Goal: Task Accomplishment & Management: Complete application form

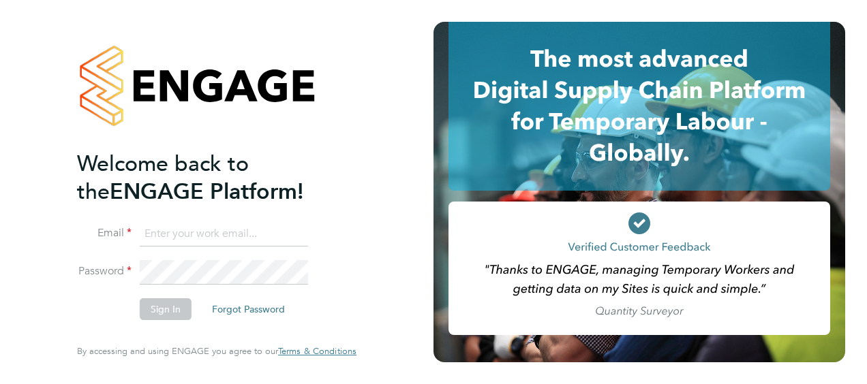
click at [229, 232] on input at bounding box center [224, 234] width 168 height 25
click at [247, 245] on input at bounding box center [224, 234] width 168 height 25
type input "[EMAIL_ADDRESS][DOMAIN_NAME]"
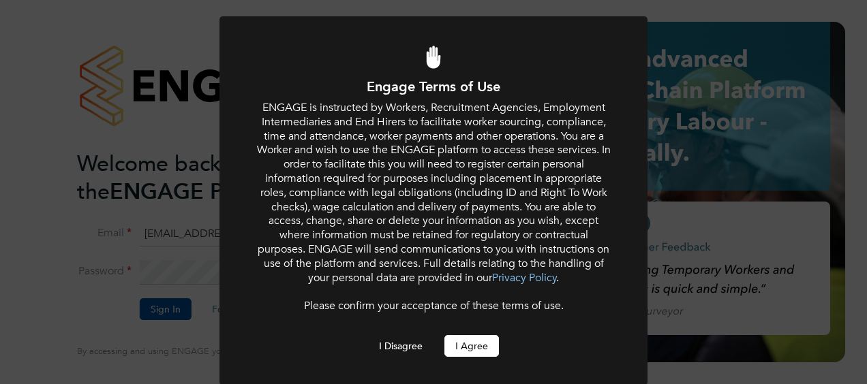
click at [453, 347] on button "I Agree" at bounding box center [471, 346] width 55 height 22
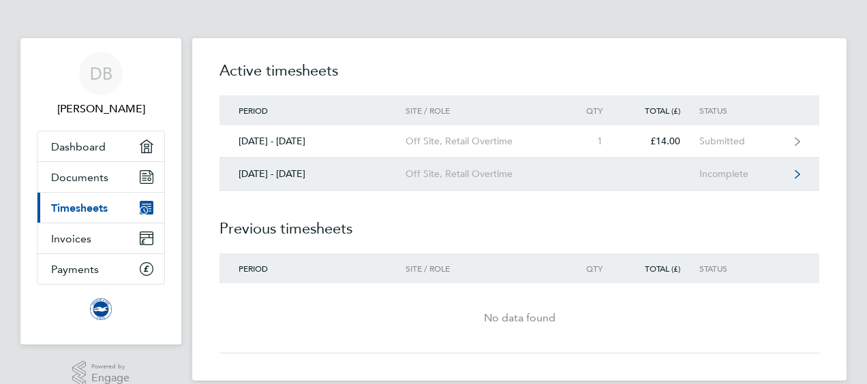
click at [433, 166] on link "[DATE] - [DATE] Off Site, Retail Overtime Incomplete" at bounding box center [519, 174] width 600 height 33
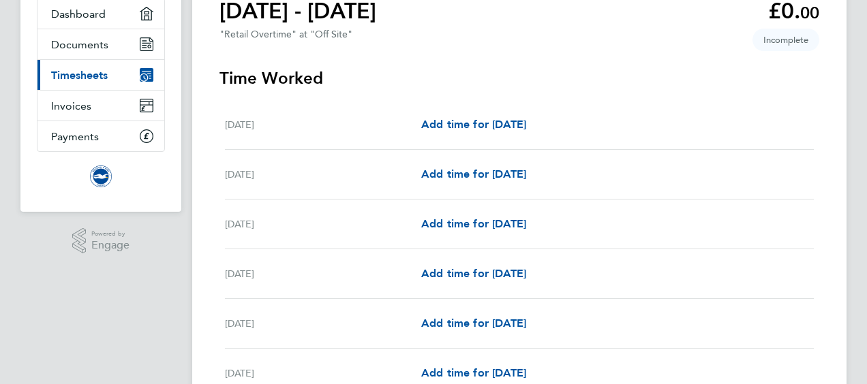
scroll to position [134, 0]
click at [472, 121] on span "Add time for [DATE]" at bounding box center [473, 123] width 105 height 13
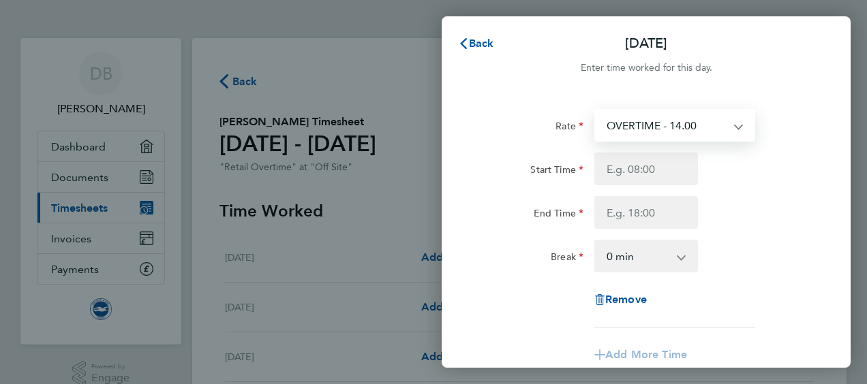
click at [645, 125] on select "OVERTIME - 14.00" at bounding box center [667, 125] width 142 height 30
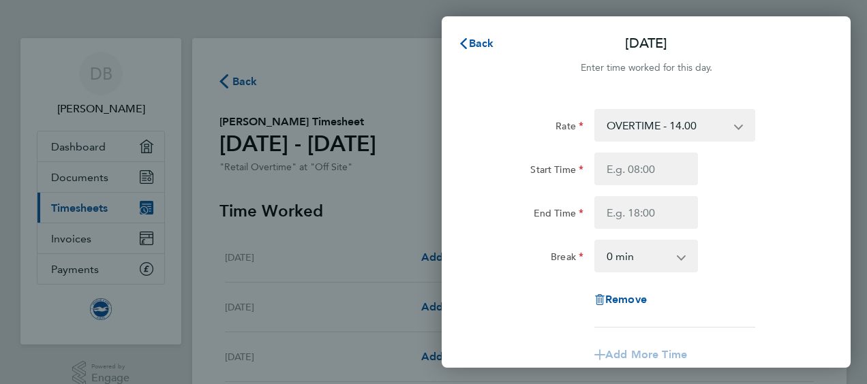
click at [538, 115] on div "Rate" at bounding box center [532, 122] width 104 height 27
click at [627, 173] on input "Start Time" at bounding box center [646, 169] width 104 height 33
type input "09:00"
click at [630, 215] on input "End Time" at bounding box center [646, 212] width 104 height 33
type input "18:00"
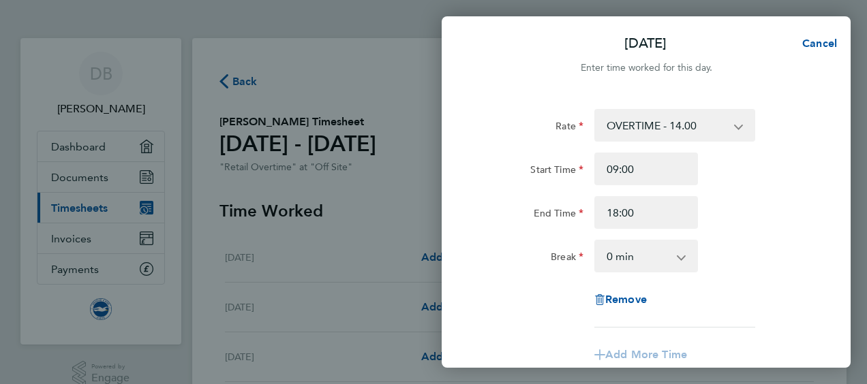
click at [520, 136] on div "Rate" at bounding box center [532, 122] width 104 height 27
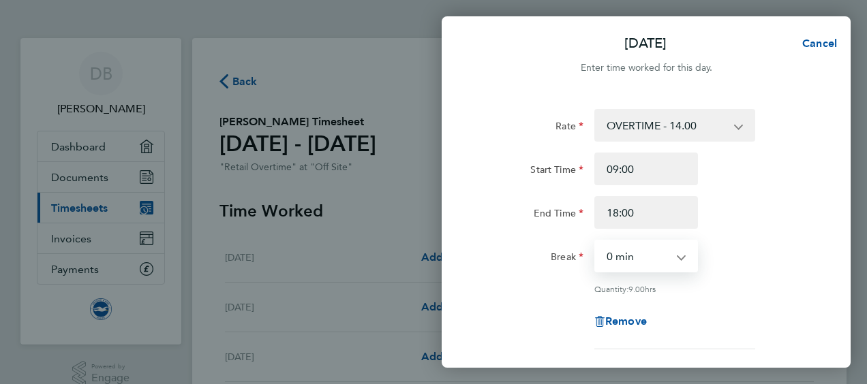
click at [656, 257] on select "0 min 15 min 30 min 45 min 60 min 75 min 90 min" at bounding box center [638, 256] width 85 height 30
select select "60"
click at [596, 241] on select "0 min 15 min 30 min 45 min 60 min 75 min 90 min" at bounding box center [638, 256] width 85 height 30
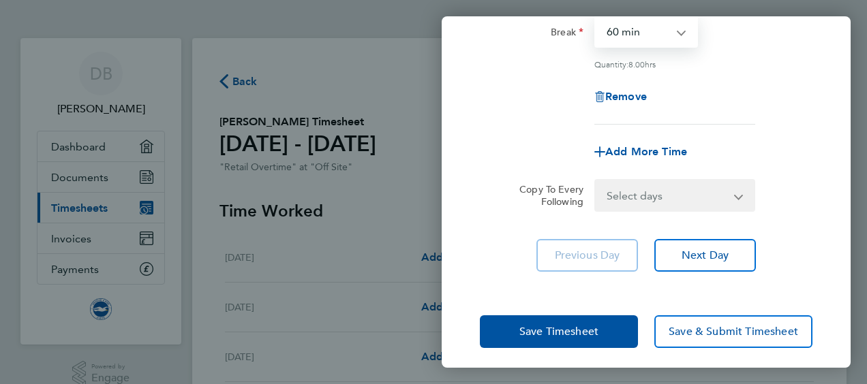
scroll to position [226, 0]
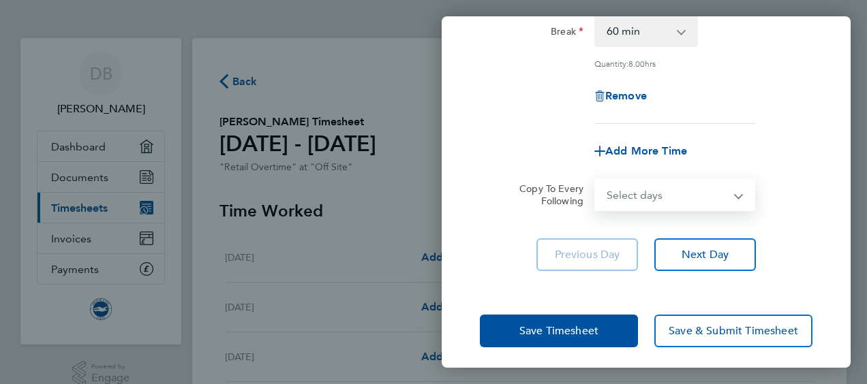
click at [732, 200] on select "Select days Day Weekday (Mon-Fri) Weekend (Sat-Sun) [DATE] [DATE] [DATE] [DATE]…" at bounding box center [667, 195] width 143 height 30
select select "MO"
click at [596, 180] on select "Select days Day Weekday (Mon-Fri) Weekend (Sat-Sun) [DATE] [DATE] [DATE] [DATE]…" at bounding box center [667, 195] width 143 height 30
select select "[DATE]"
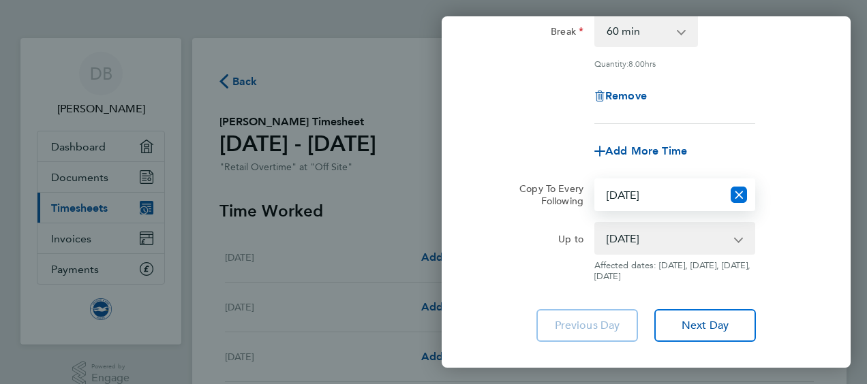
click at [742, 192] on icon "Reset selection" at bounding box center [739, 195] width 16 height 16
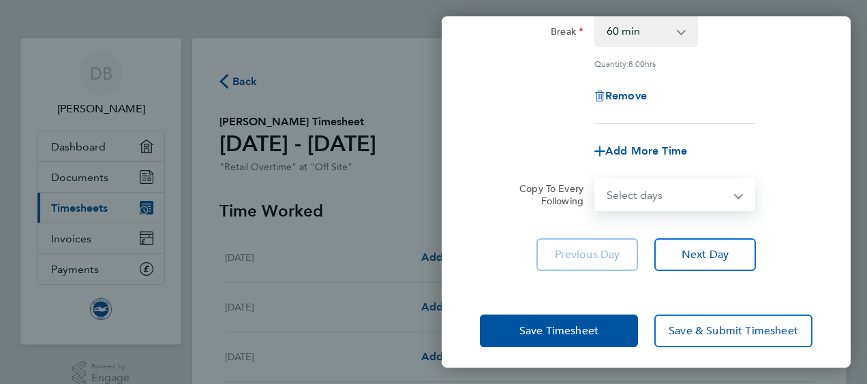
click at [736, 194] on select "Select days Day Weekday (Mon-Fri) Weekend (Sat-Sun) [DATE] [DATE] [DATE] [DATE]…" at bounding box center [667, 195] width 143 height 30
select select "DAY"
click at [596, 180] on select "Select days Day Weekday (Mon-Fri) Weekend (Sat-Sun) [DATE] [DATE] [DATE] [DATE]…" at bounding box center [667, 195] width 143 height 30
select select "[DATE]"
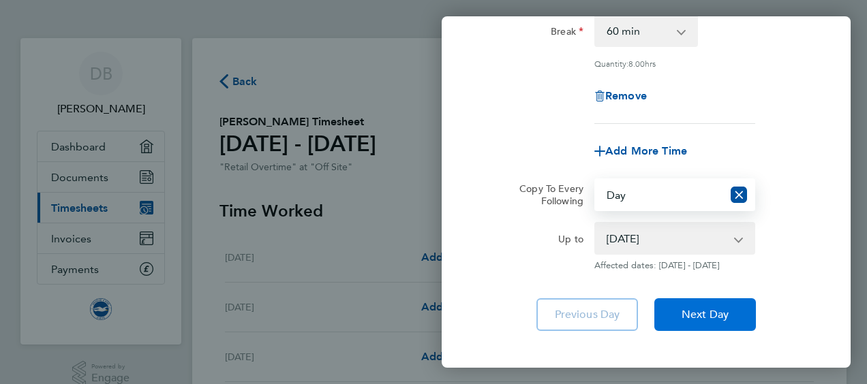
click at [677, 316] on button "Next Day" at bounding box center [705, 315] width 102 height 33
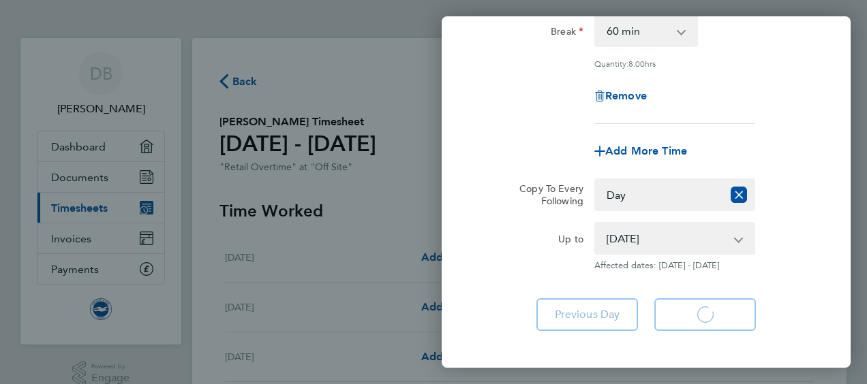
select select "60"
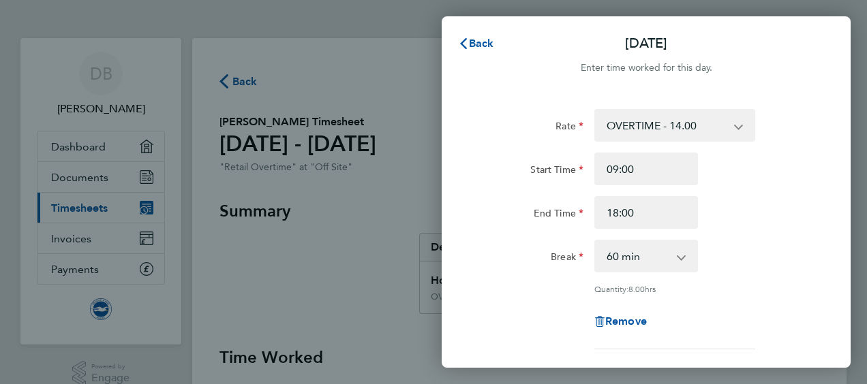
click at [629, 327] on div "Remove" at bounding box center [646, 321] width 114 height 33
click at [629, 318] on span "Remove" at bounding box center [626, 321] width 42 height 13
select select "null"
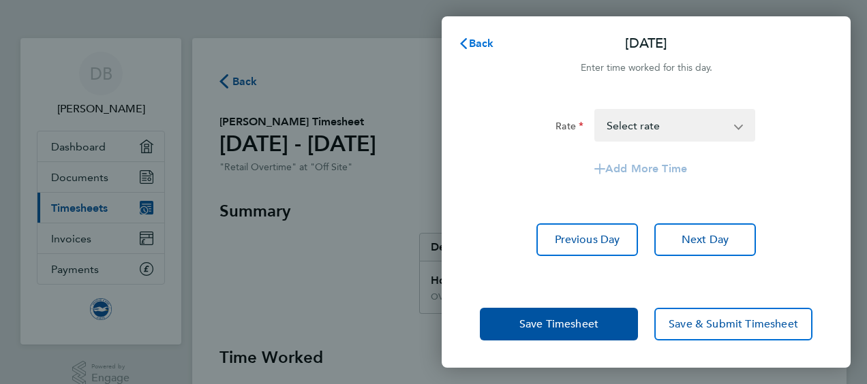
click at [469, 36] on button "Back" at bounding box center [475, 43] width 63 height 27
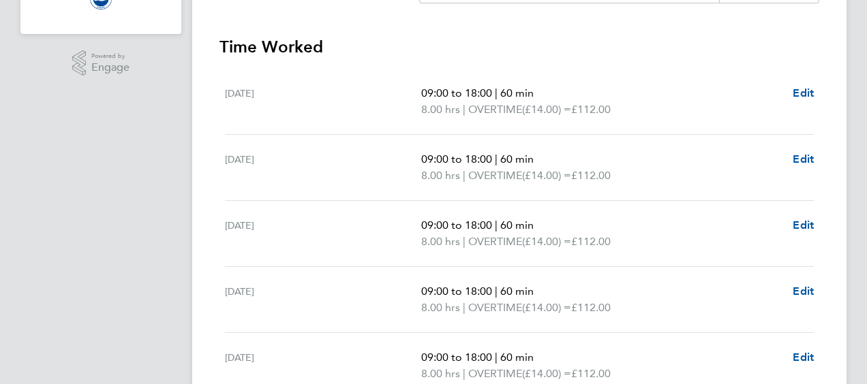
scroll to position [311, 0]
click at [801, 159] on span "Edit" at bounding box center [803, 158] width 21 height 13
select select "60"
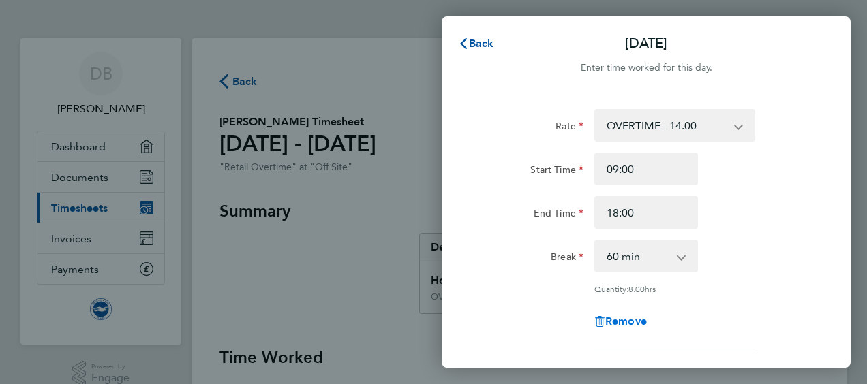
click at [630, 316] on span "Remove" at bounding box center [626, 321] width 42 height 13
select select "null"
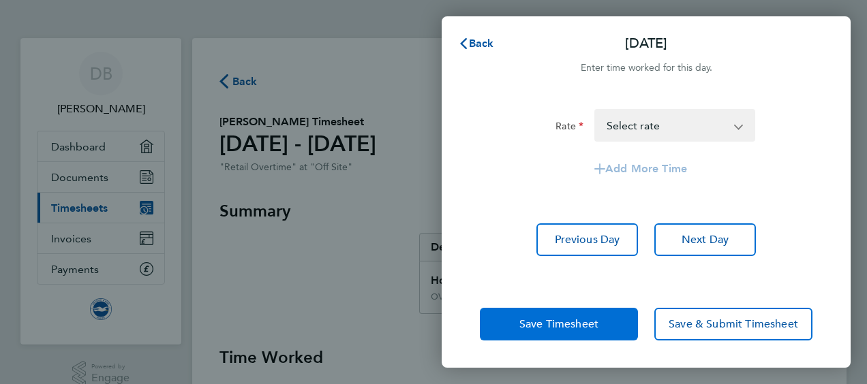
click at [598, 321] on button "Save Timesheet" at bounding box center [559, 324] width 158 height 33
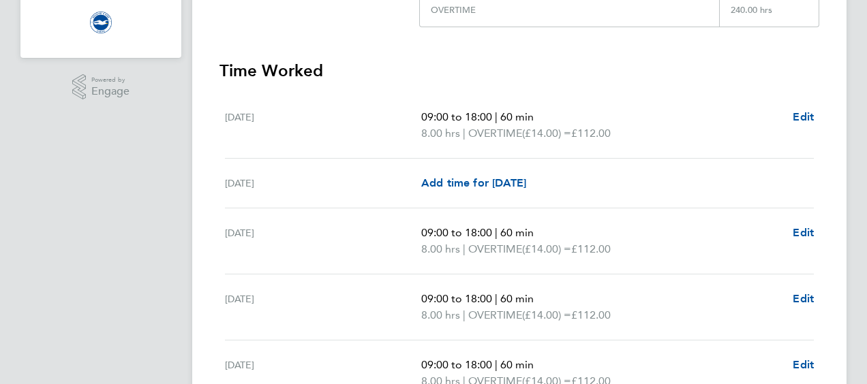
scroll to position [335, 0]
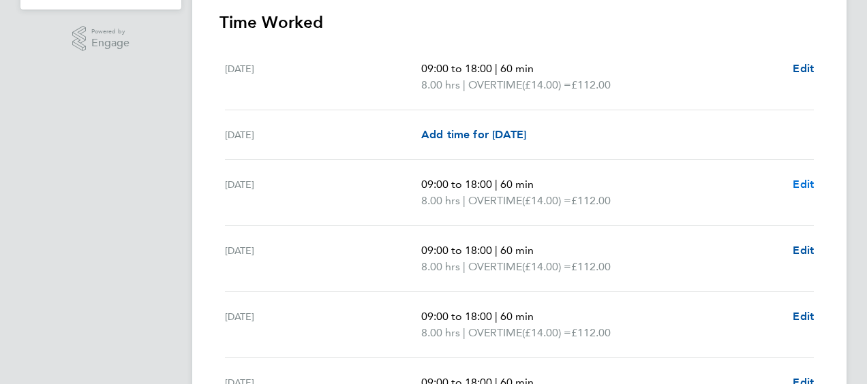
click at [803, 188] on span "Edit" at bounding box center [803, 184] width 21 height 13
select select "60"
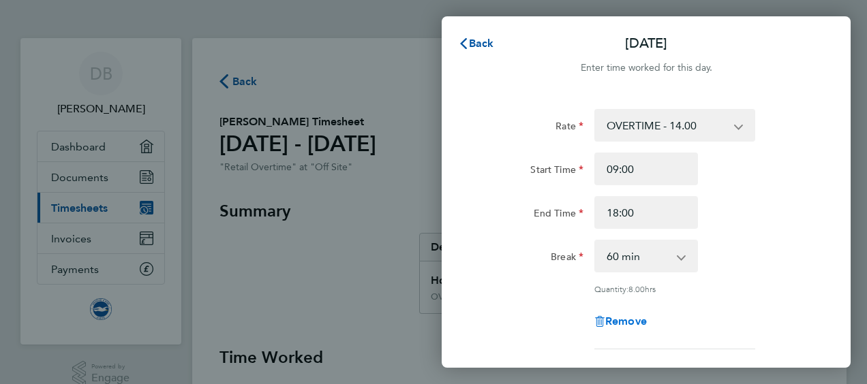
click at [618, 322] on span "Remove" at bounding box center [626, 321] width 42 height 13
select select "null"
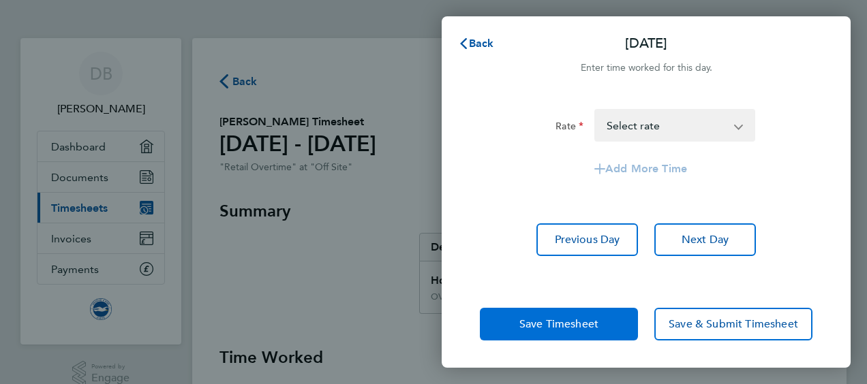
click at [578, 323] on span "Save Timesheet" at bounding box center [558, 325] width 79 height 14
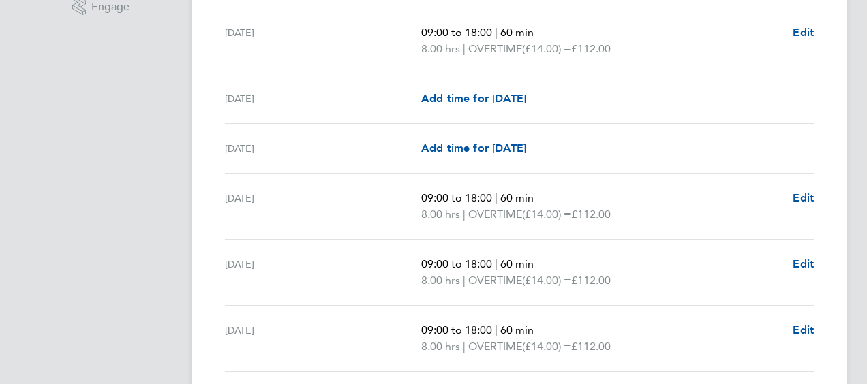
scroll to position [376, 0]
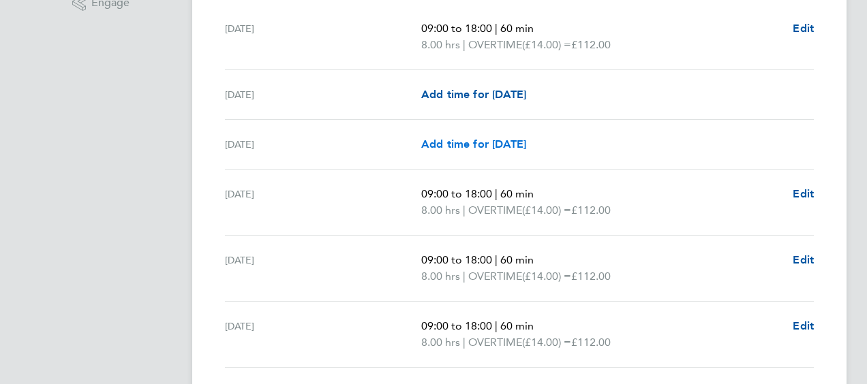
click at [522, 138] on span "Add time for [DATE]" at bounding box center [473, 144] width 105 height 13
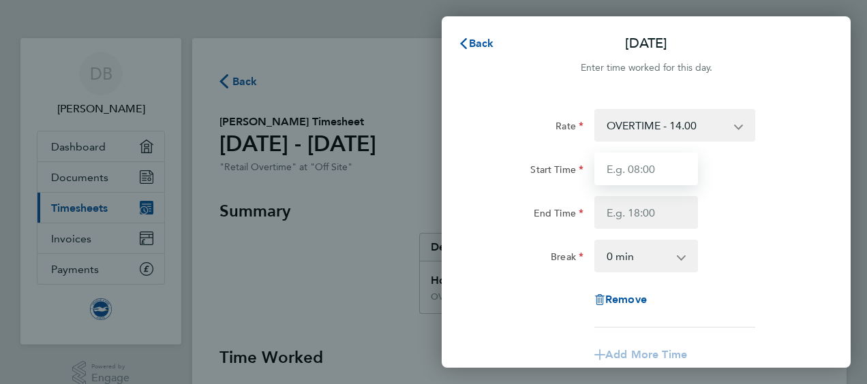
click at [623, 166] on input "Start Time" at bounding box center [646, 169] width 104 height 33
type input "10:00"
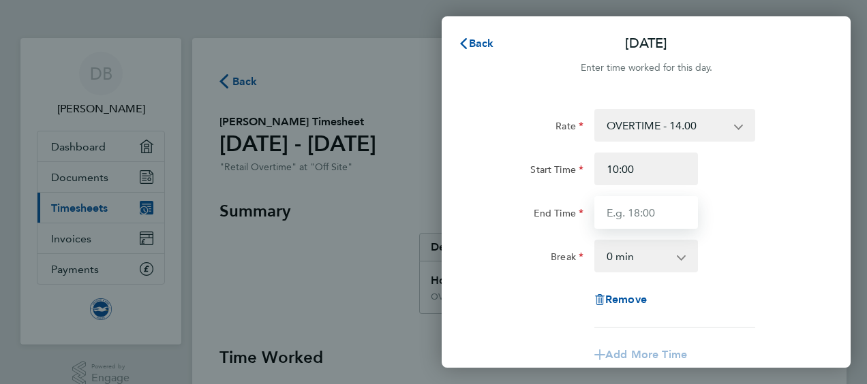
click at [638, 222] on input "End Time" at bounding box center [646, 212] width 104 height 33
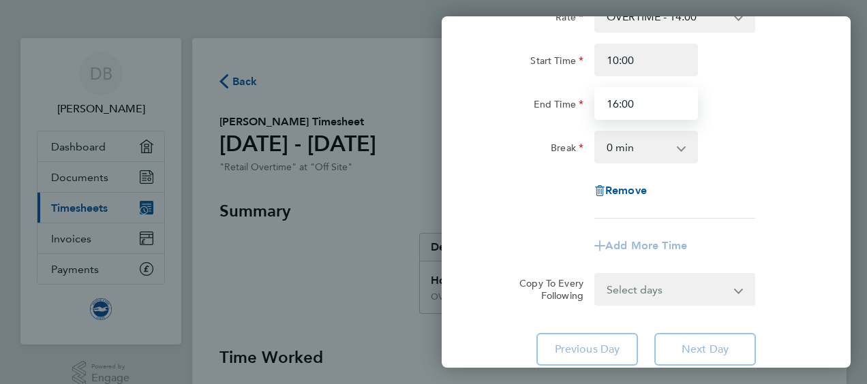
scroll to position [96, 0]
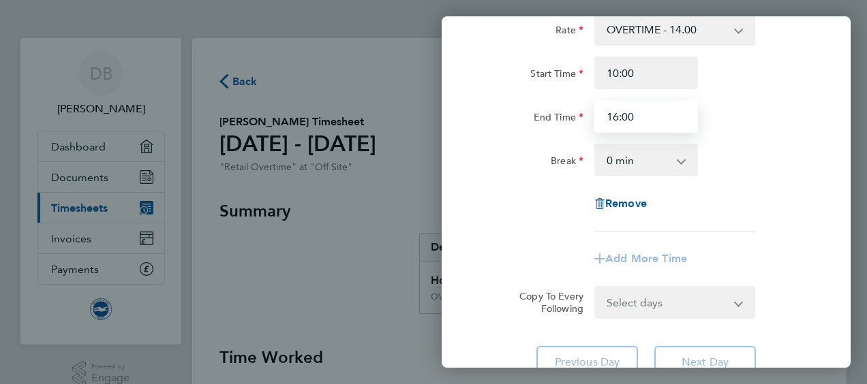
type input "16:00"
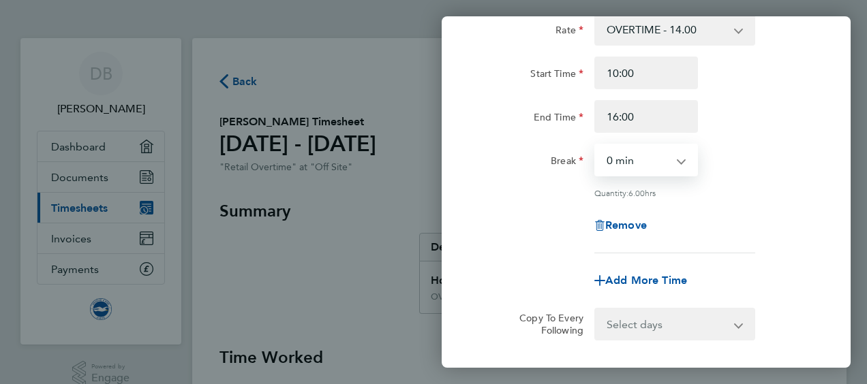
click at [645, 150] on select "0 min 15 min 30 min 45 min 60 min 75 min 90 min" at bounding box center [638, 160] width 85 height 30
select select "30"
click at [596, 145] on select "0 min 15 min 30 min 45 min 60 min 75 min 90 min" at bounding box center [638, 160] width 85 height 30
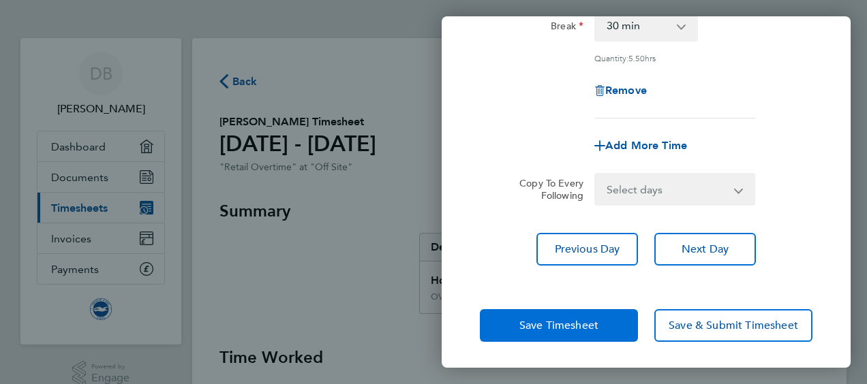
click at [607, 326] on button "Save Timesheet" at bounding box center [559, 325] width 158 height 33
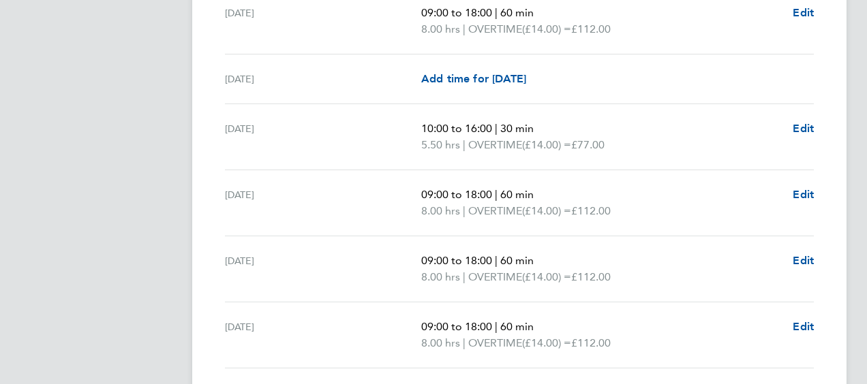
scroll to position [392, 0]
click at [800, 194] on span "Edit" at bounding box center [803, 193] width 21 height 13
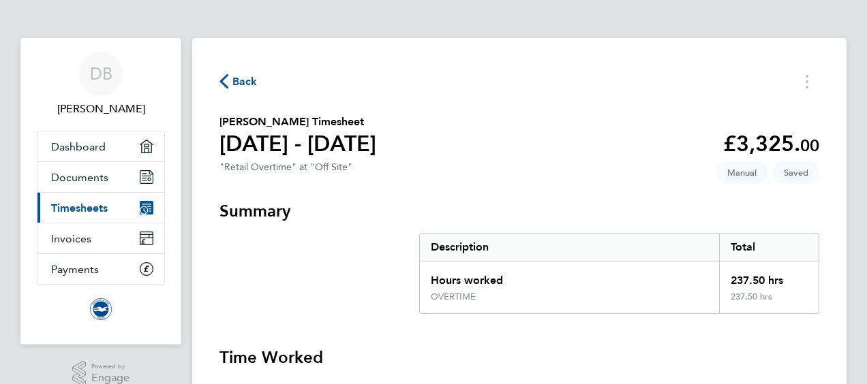
select select "60"
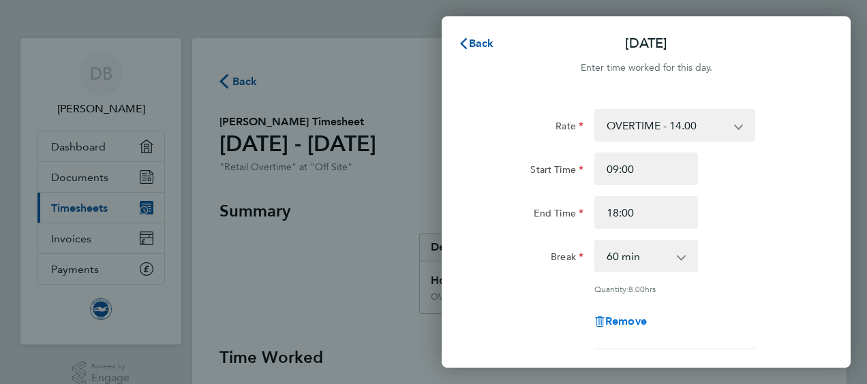
click at [635, 322] on span "Remove" at bounding box center [626, 321] width 42 height 13
select select "null"
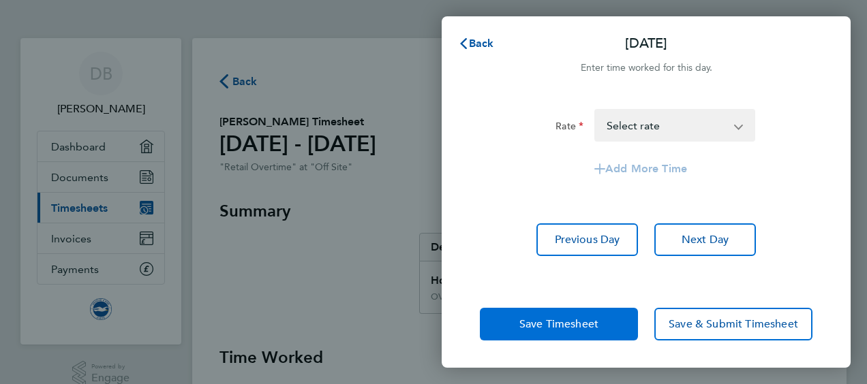
click at [574, 329] on span "Save Timesheet" at bounding box center [558, 325] width 79 height 14
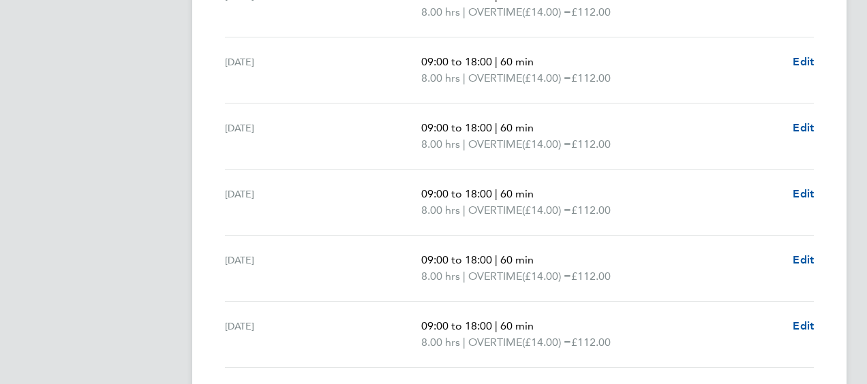
scroll to position [774, 0]
click at [795, 187] on span "Edit" at bounding box center [803, 191] width 21 height 13
select select "60"
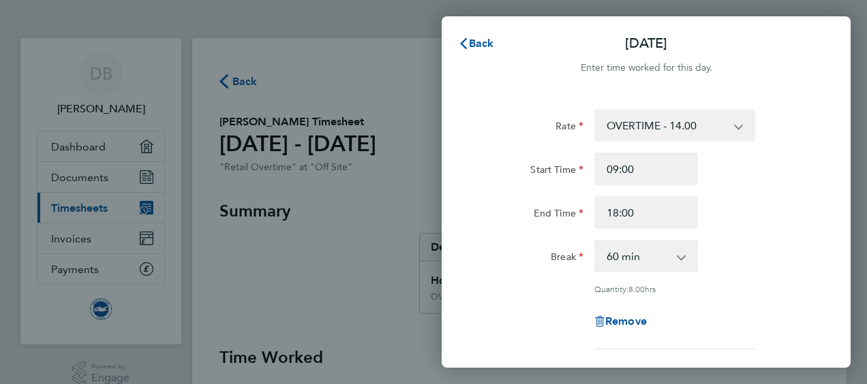
click at [620, 328] on div "Remove" at bounding box center [646, 321] width 114 height 33
click at [622, 320] on span "Remove" at bounding box center [626, 321] width 42 height 13
select select "null"
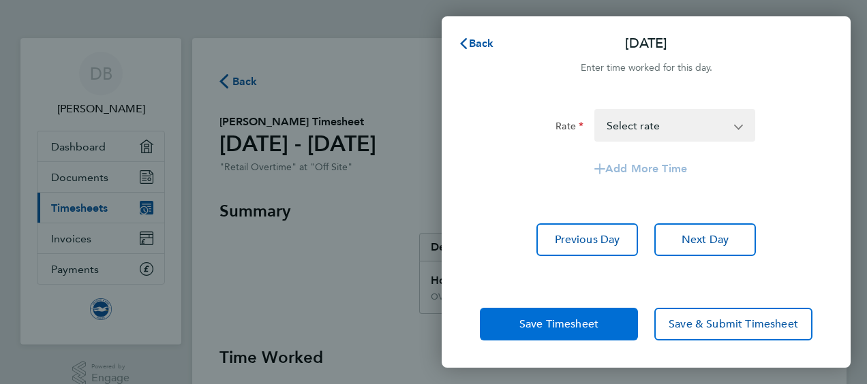
click at [566, 321] on span "Save Timesheet" at bounding box center [558, 325] width 79 height 14
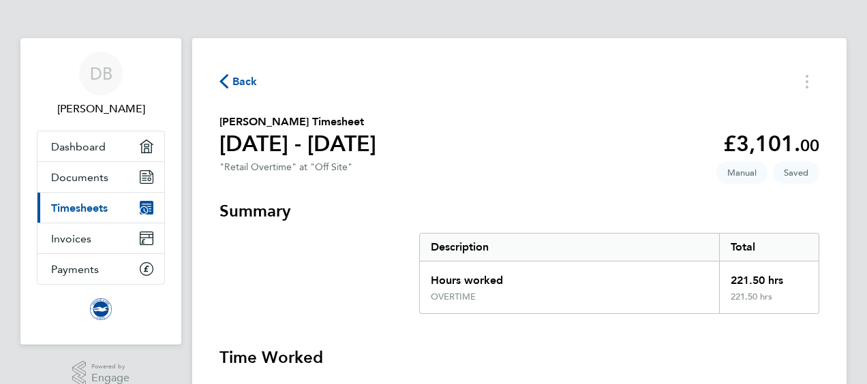
click at [369, 294] on section "Summary Description Total Hours worked 221.50 hrs OVERTIME 221.50 hrs" at bounding box center [519, 257] width 600 height 114
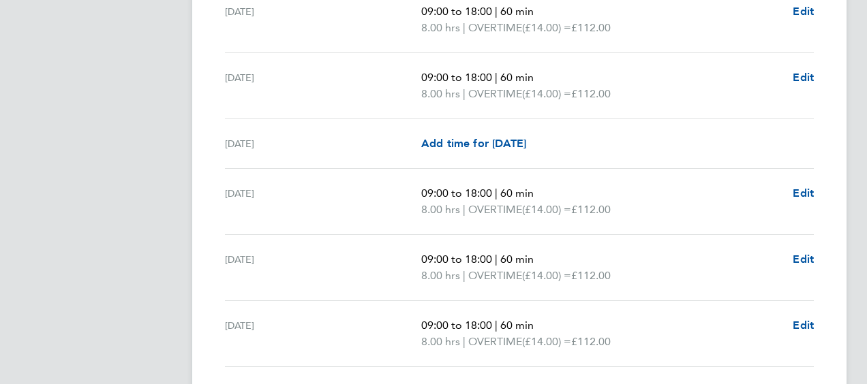
scroll to position [823, 0]
click at [812, 187] on span "Edit" at bounding box center [803, 192] width 21 height 13
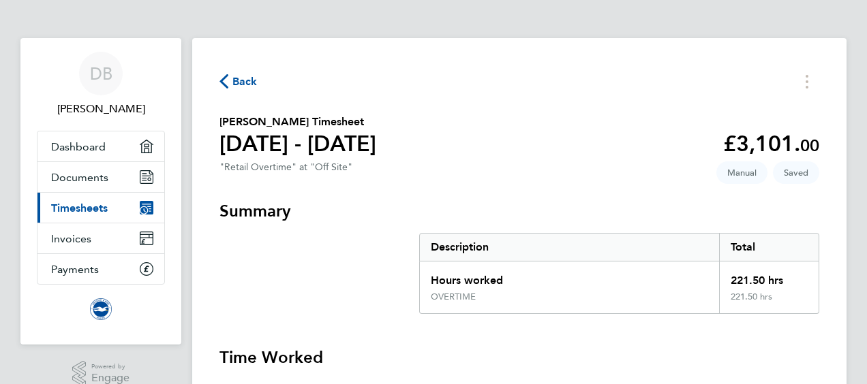
select select "60"
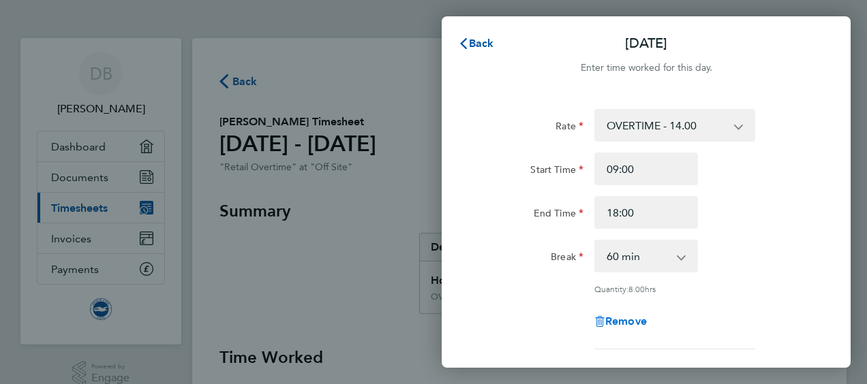
click at [635, 326] on span "Remove" at bounding box center [626, 321] width 42 height 13
select select "null"
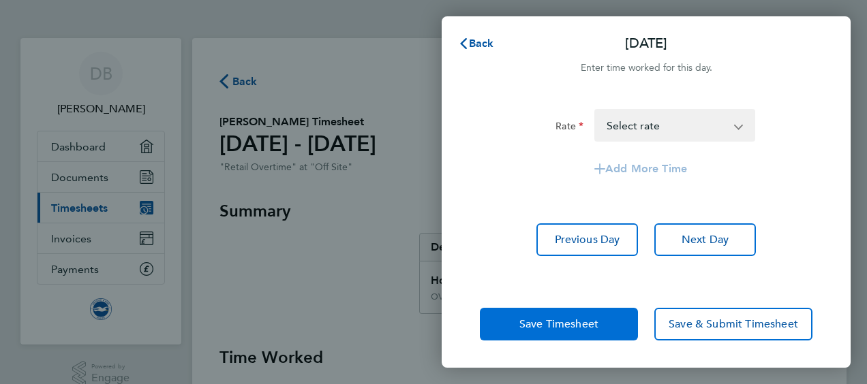
click at [563, 327] on span "Save Timesheet" at bounding box center [558, 325] width 79 height 14
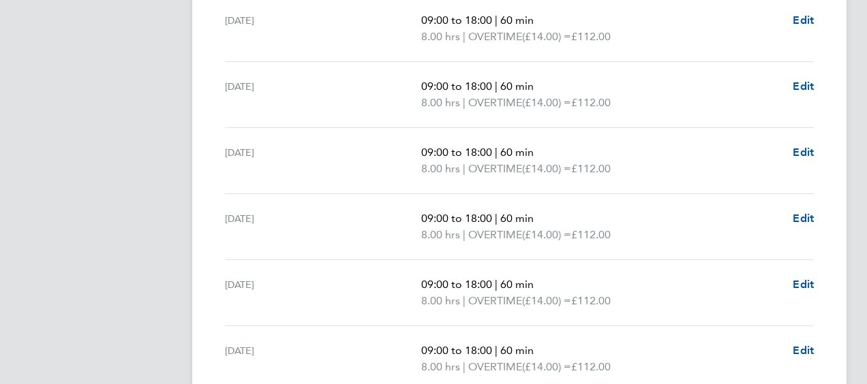
scroll to position [1115, 0]
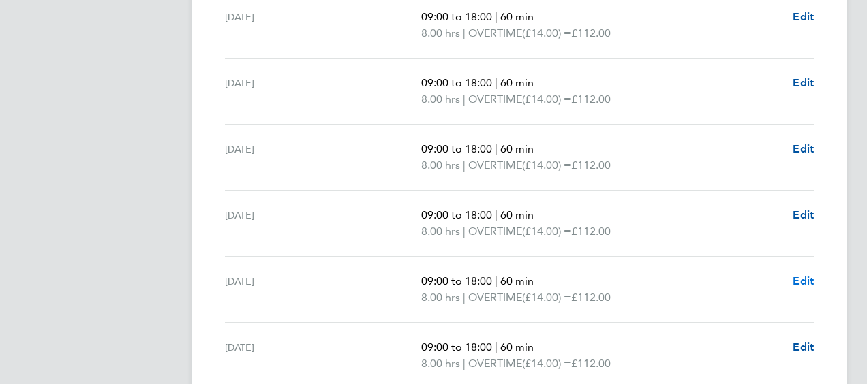
click at [797, 275] on span "Edit" at bounding box center [803, 281] width 21 height 13
select select "60"
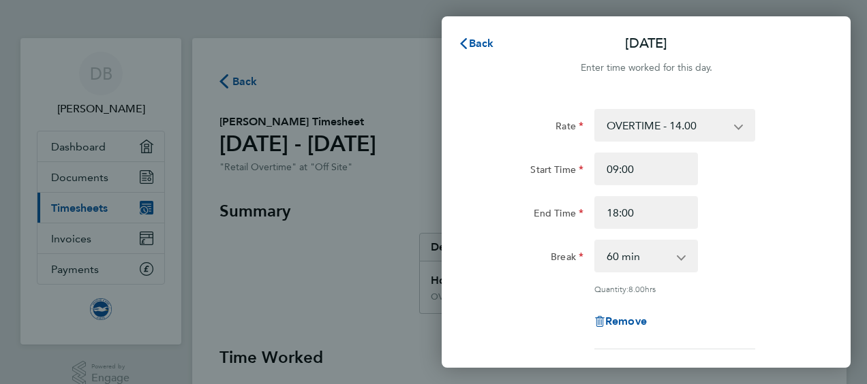
click at [615, 330] on div "Remove" at bounding box center [646, 321] width 114 height 33
click at [616, 324] on span "Remove" at bounding box center [626, 321] width 42 height 13
select select "null"
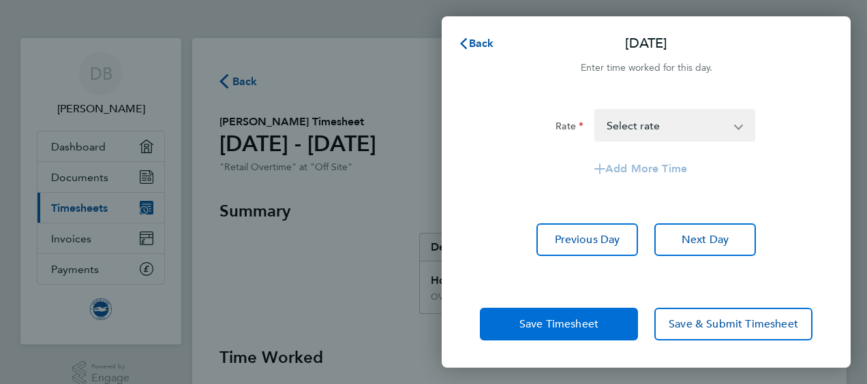
click at [605, 324] on button "Save Timesheet" at bounding box center [559, 324] width 158 height 33
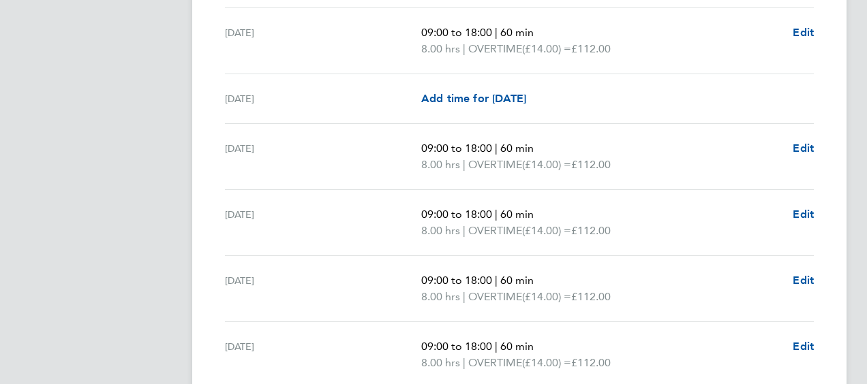
scroll to position [1296, 0]
click at [810, 143] on span "Edit" at bounding box center [803, 149] width 21 height 13
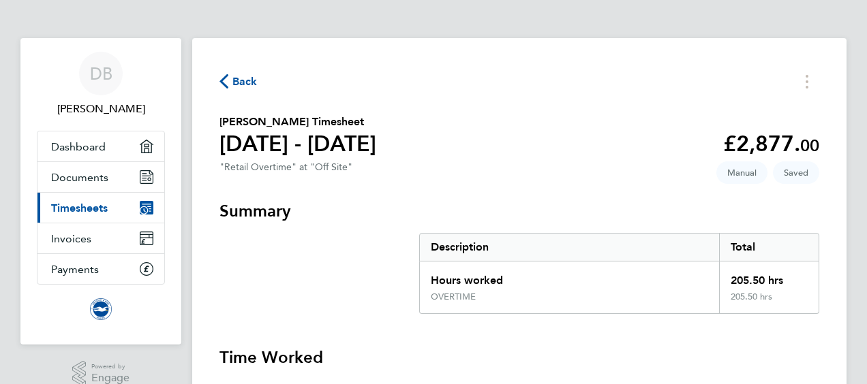
select select "60"
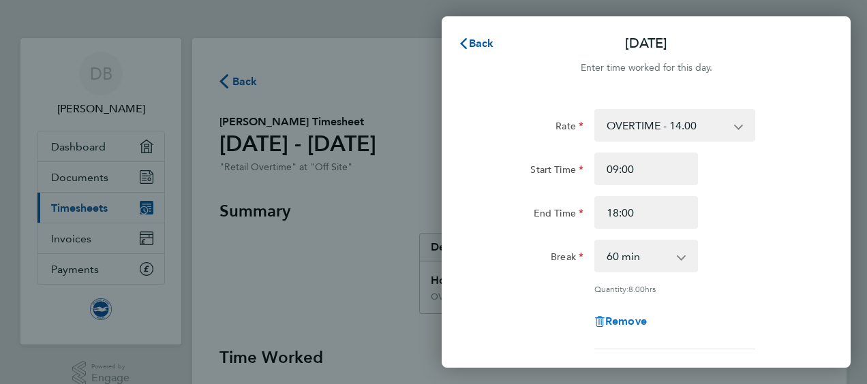
click at [627, 321] on span "Remove" at bounding box center [626, 321] width 42 height 13
select select "null"
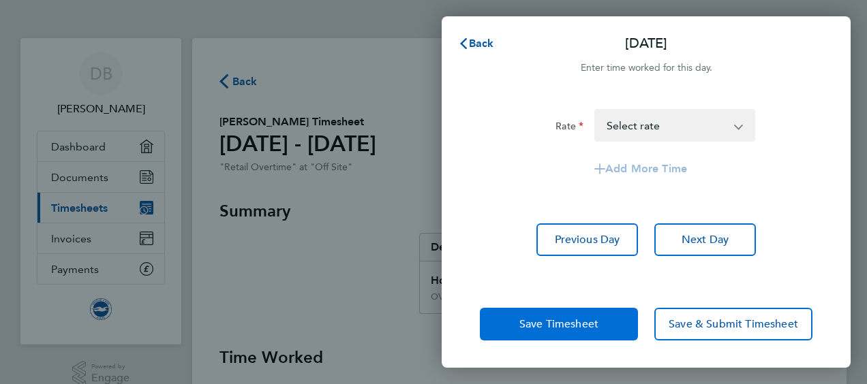
click at [608, 326] on button "Save Timesheet" at bounding box center [559, 324] width 158 height 33
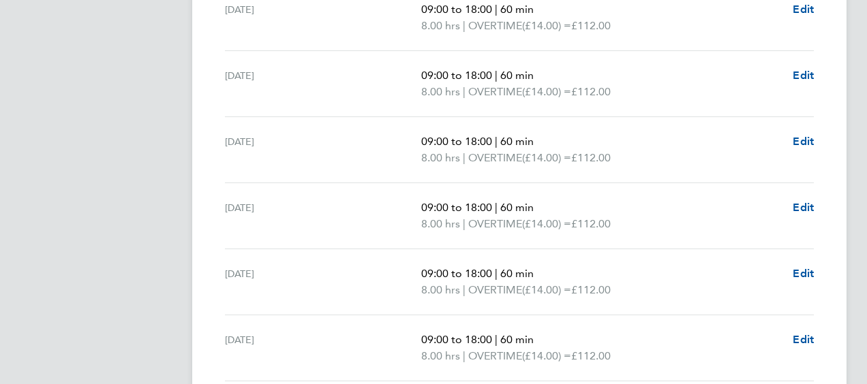
scroll to position [1553, 0]
click at [797, 266] on span "Edit" at bounding box center [803, 272] width 21 height 13
select select "60"
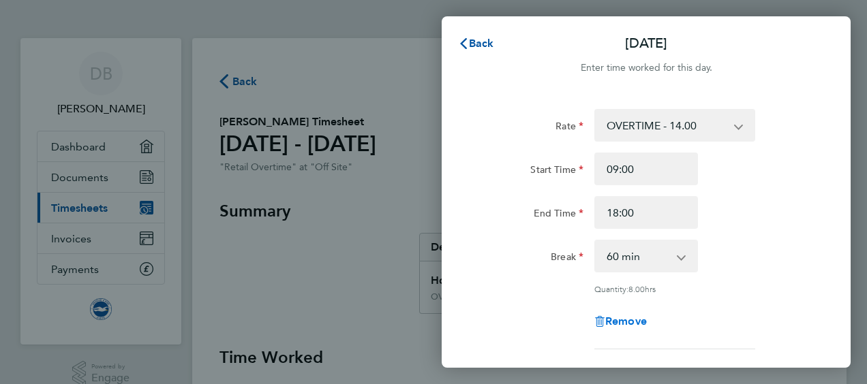
click at [623, 321] on span "Remove" at bounding box center [626, 321] width 42 height 13
select select "null"
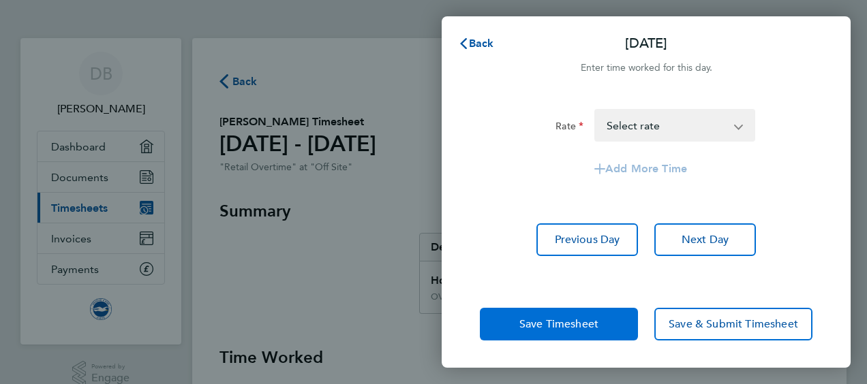
click at [593, 320] on span "Save Timesheet" at bounding box center [558, 325] width 79 height 14
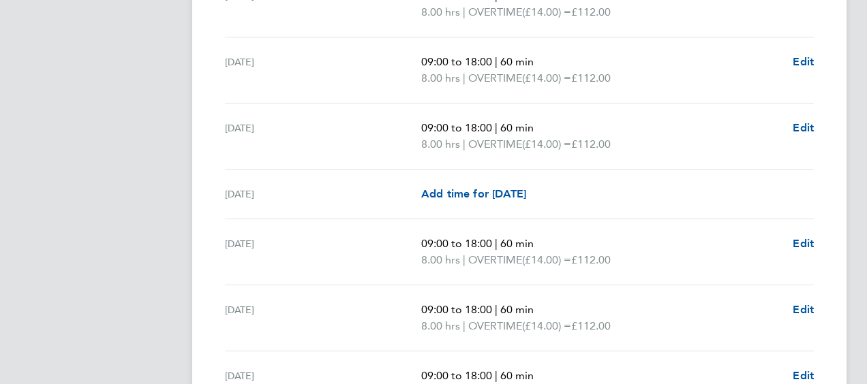
scroll to position [1638, 0]
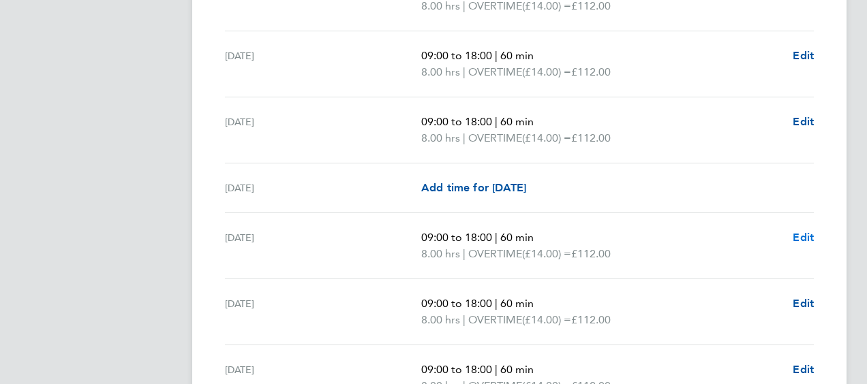
click at [801, 231] on span "Edit" at bounding box center [803, 237] width 21 height 13
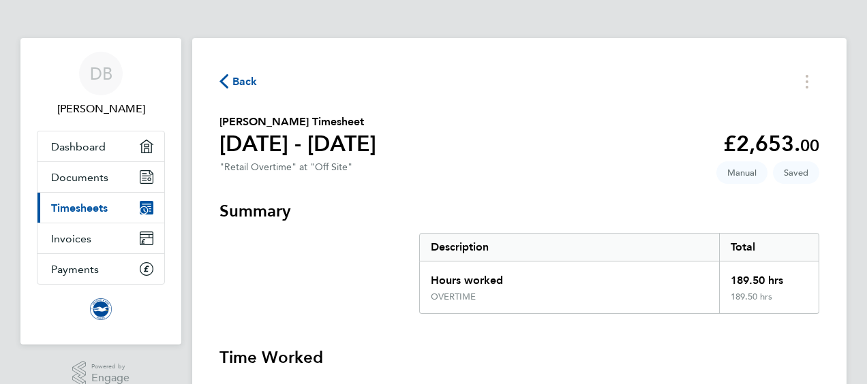
select select "60"
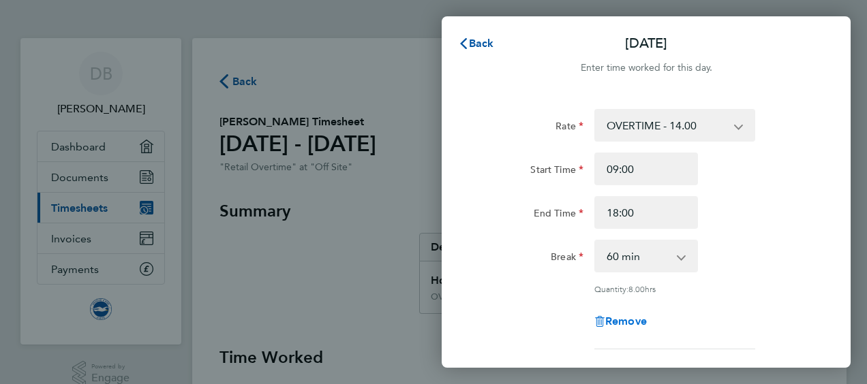
click at [619, 323] on span "Remove" at bounding box center [626, 321] width 42 height 13
select select "null"
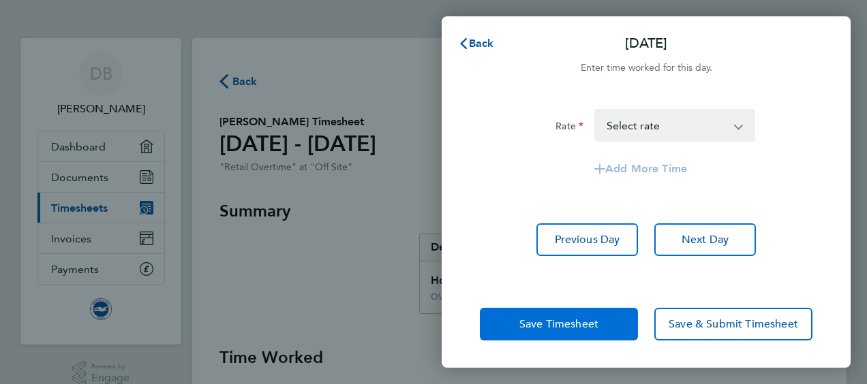
click at [579, 330] on span "Save Timesheet" at bounding box center [558, 325] width 79 height 14
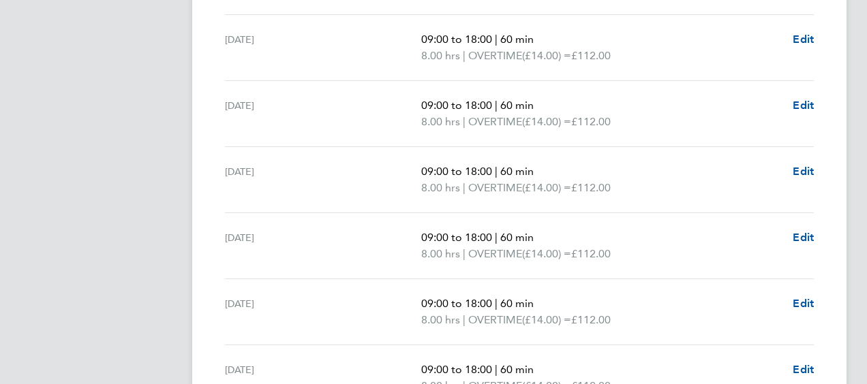
scroll to position [1891, 0]
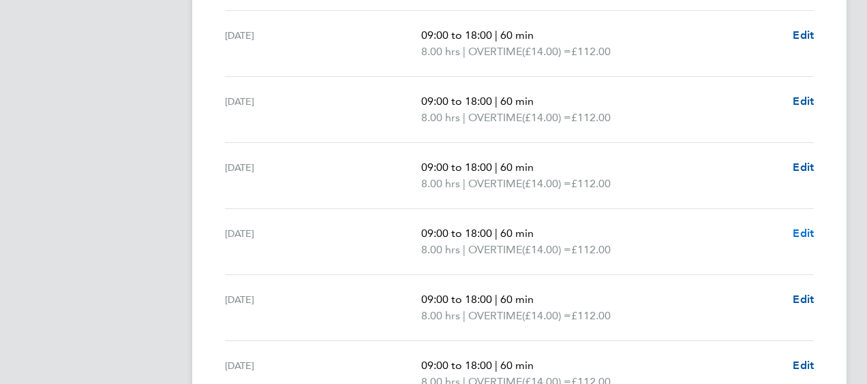
click at [804, 228] on span "Edit" at bounding box center [803, 233] width 21 height 13
select select "60"
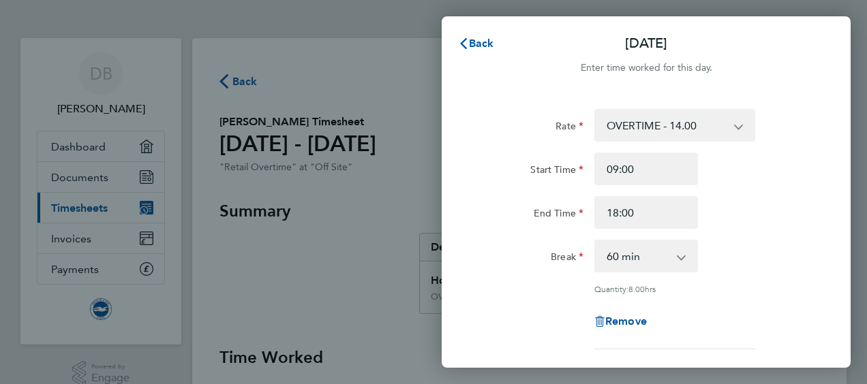
click at [619, 327] on div "Remove" at bounding box center [646, 321] width 114 height 33
drag, startPoint x: 619, startPoint y: 323, endPoint x: 555, endPoint y: 329, distance: 64.3
click at [555, 329] on div "Remove" at bounding box center [645, 321] width 343 height 33
click at [621, 317] on span "Remove" at bounding box center [626, 321] width 42 height 13
select select "null"
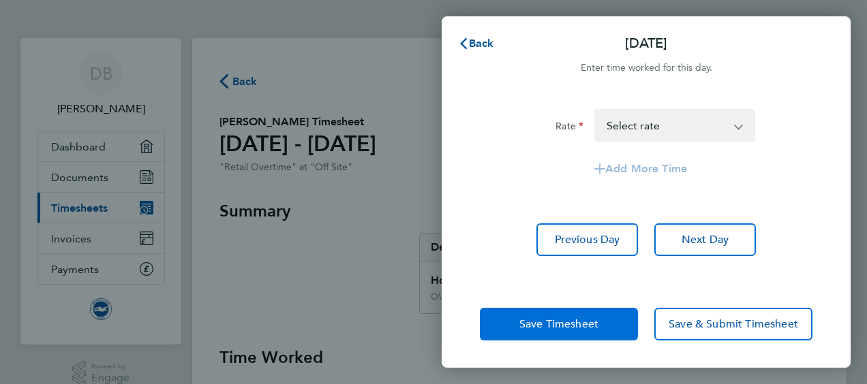
click at [611, 320] on button "Save Timesheet" at bounding box center [559, 324] width 158 height 33
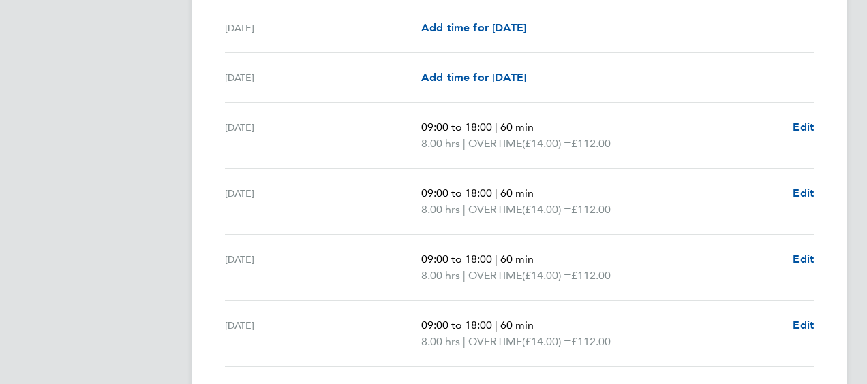
scroll to position [1369, 0]
drag, startPoint x: 405, startPoint y: 305, endPoint x: 347, endPoint y: 328, distance: 62.4
click at [347, 328] on div "[DATE]" at bounding box center [323, 333] width 196 height 33
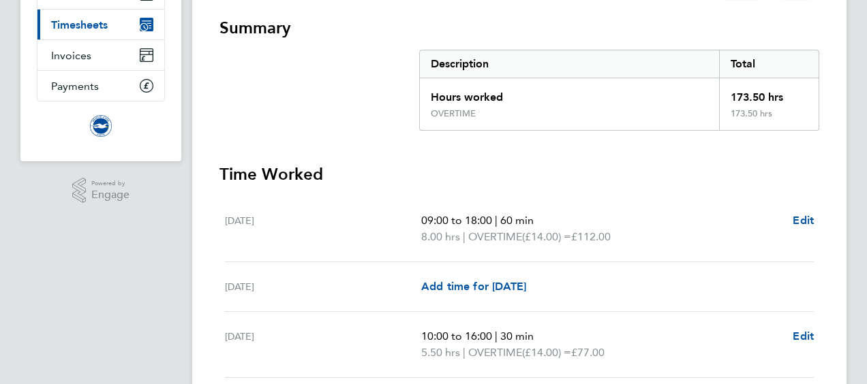
scroll to position [184, 0]
click at [503, 296] on div "[DATE] Add time for [DATE] Add time for [DATE]" at bounding box center [519, 287] width 589 height 50
click at [500, 283] on span "Add time for [DATE]" at bounding box center [473, 285] width 105 height 13
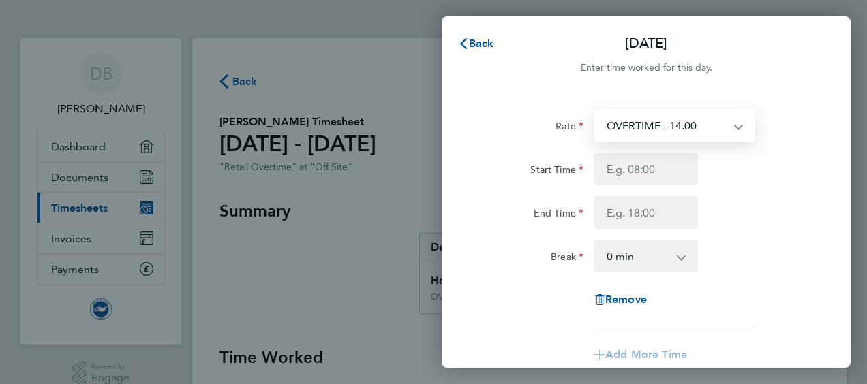
click at [615, 134] on select "OVERTIME - 14.00" at bounding box center [667, 125] width 142 height 30
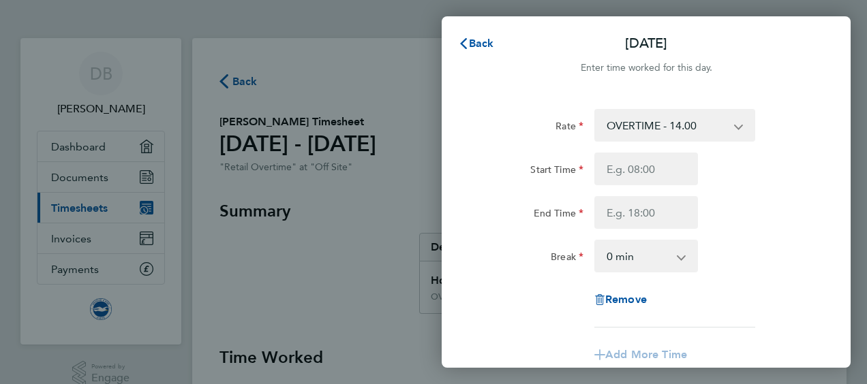
click at [493, 131] on div "Rate" at bounding box center [532, 122] width 104 height 27
click at [404, 53] on div "Back [DATE] Enter time worked for this day. Rate OVERTIME - 14.00 Start Time En…" at bounding box center [433, 192] width 867 height 384
click at [421, 83] on div "Back [DATE] Enter time worked for this day. Rate OVERTIME - 14.00 Start Time En…" at bounding box center [433, 192] width 867 height 384
click at [485, 43] on span "Back" at bounding box center [481, 43] width 25 height 13
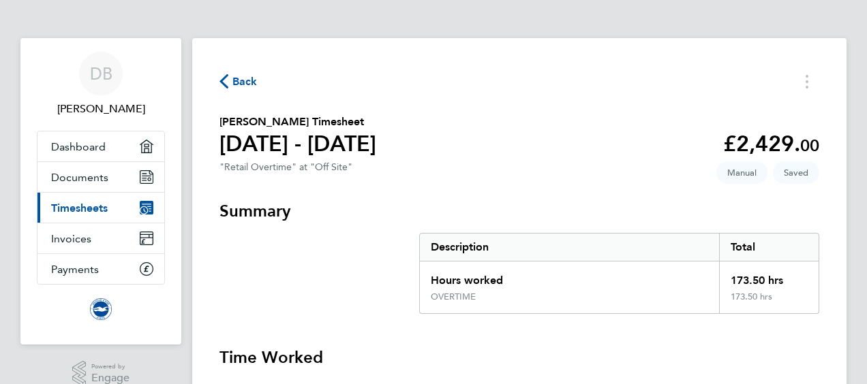
click at [247, 89] on span "Back" at bounding box center [244, 82] width 25 height 16
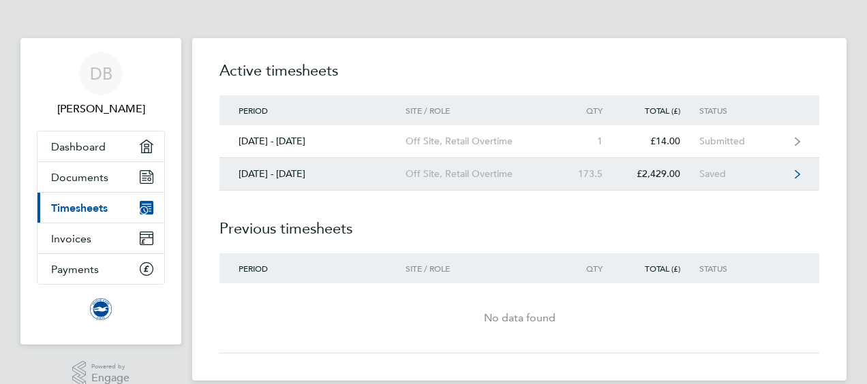
click at [799, 174] on icon at bounding box center [797, 174] width 5 height 8
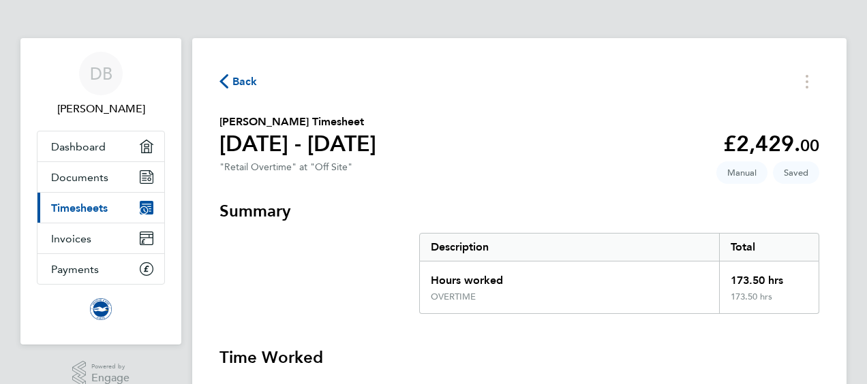
click at [224, 82] on icon "button" at bounding box center [223, 81] width 9 height 14
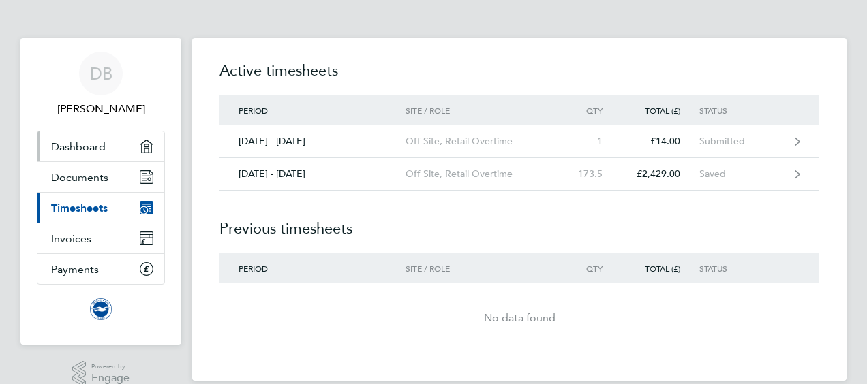
click at [114, 141] on link "Dashboard" at bounding box center [100, 147] width 127 height 30
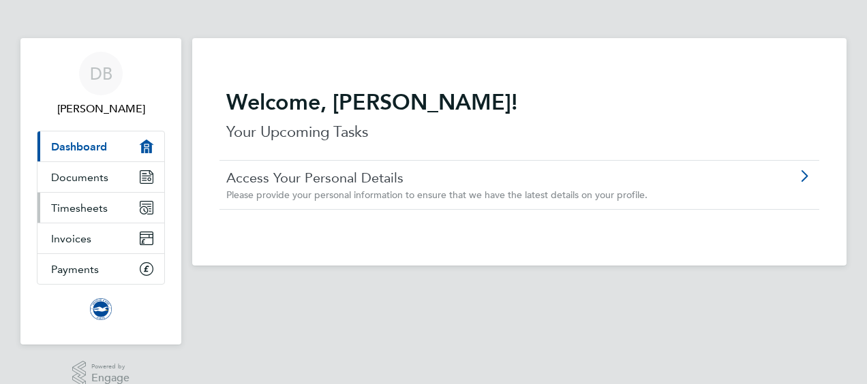
click at [117, 211] on link "Timesheets" at bounding box center [100, 208] width 127 height 30
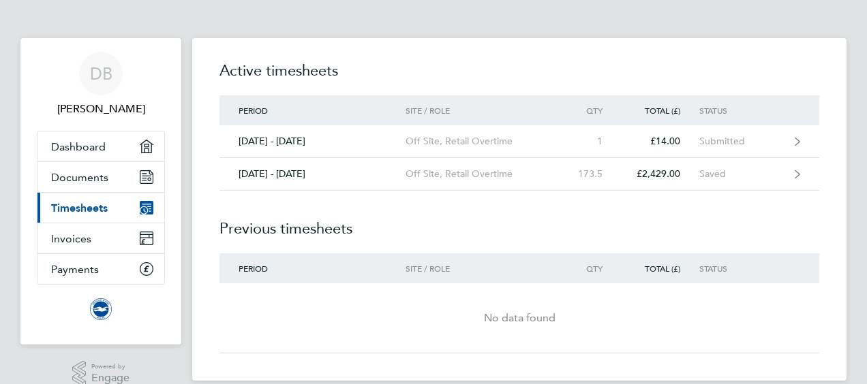
click at [410, 259] on div "Period Site / Role Qty Total (£) Status" at bounding box center [519, 269] width 600 height 30
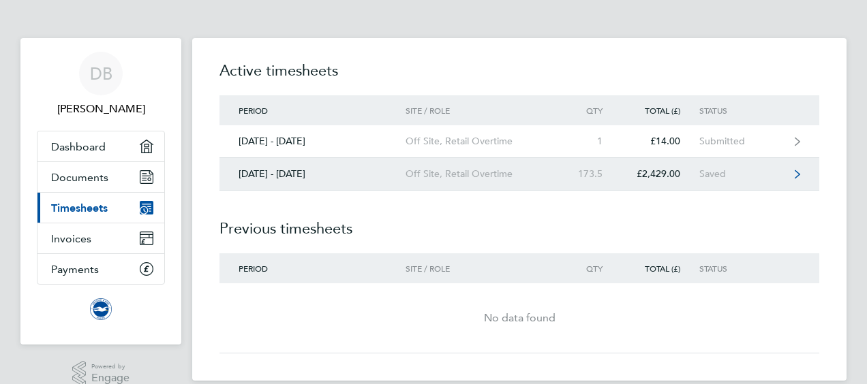
click at [796, 173] on icon at bounding box center [797, 175] width 5 height 10
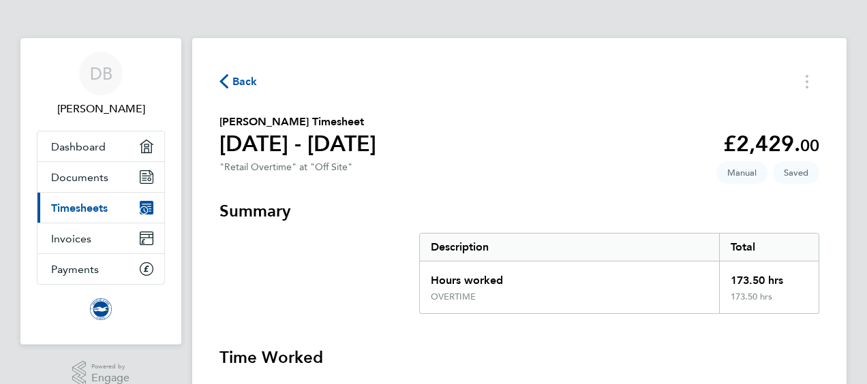
click at [241, 76] on span "Back" at bounding box center [244, 82] width 25 height 16
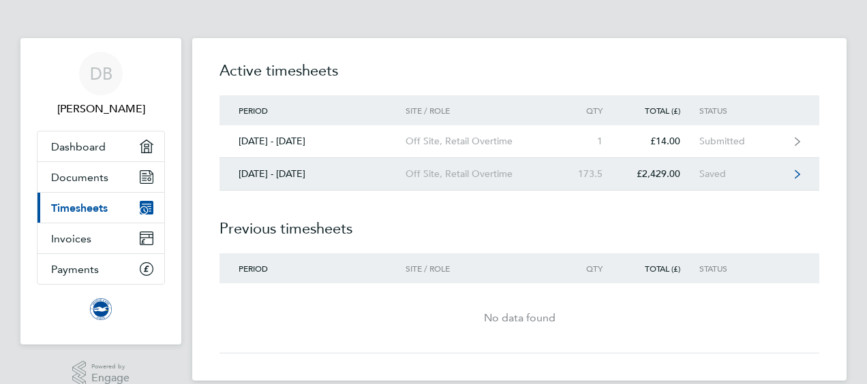
click at [810, 174] on link "[DATE] - [DATE] Off Site, Retail Overtime 173.5 £2,429.00 Saved" at bounding box center [519, 174] width 600 height 33
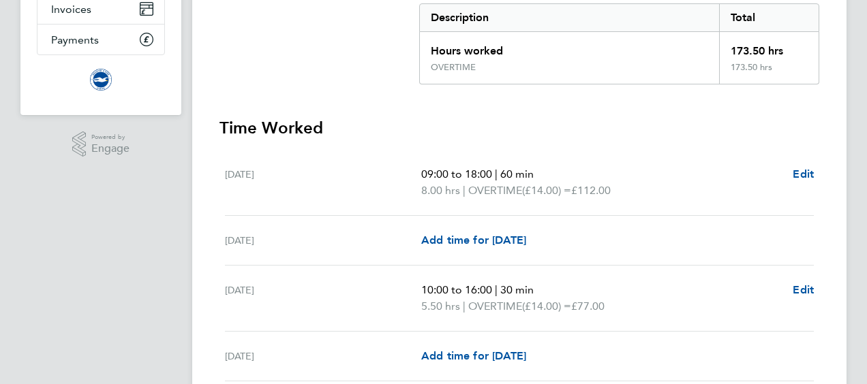
scroll to position [231, 0]
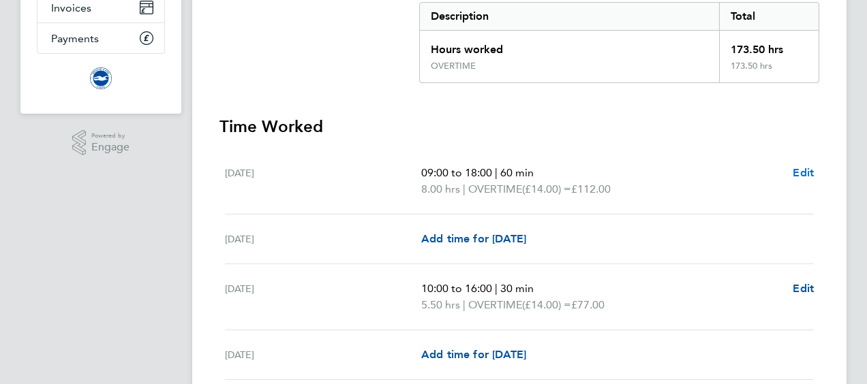
click at [808, 173] on span "Edit" at bounding box center [803, 172] width 21 height 13
select select "60"
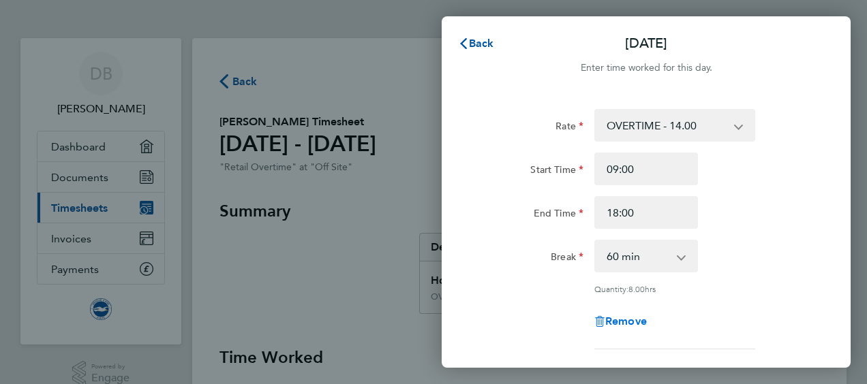
click at [627, 322] on span "Remove" at bounding box center [626, 321] width 42 height 13
select select "null"
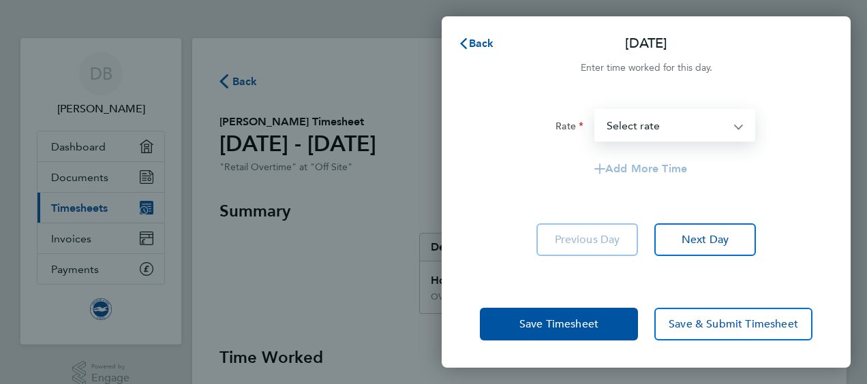
click at [646, 131] on select "OVERTIME - 14.00 Select rate" at bounding box center [667, 125] width 142 height 30
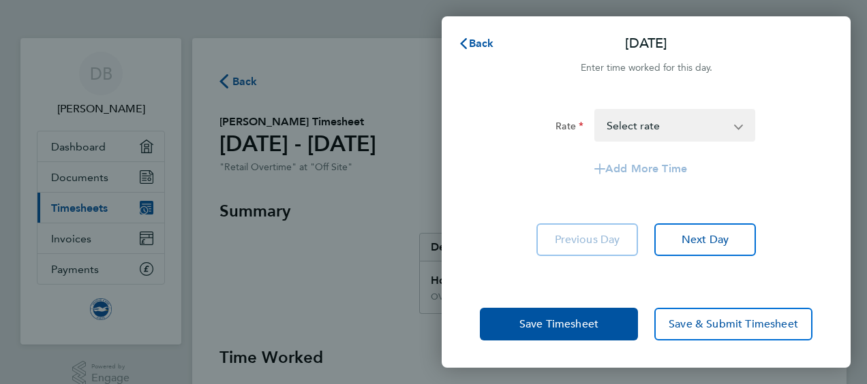
click at [526, 195] on form "Rate OVERTIME - 14.00 Select rate Add More Time" at bounding box center [646, 152] width 333 height 87
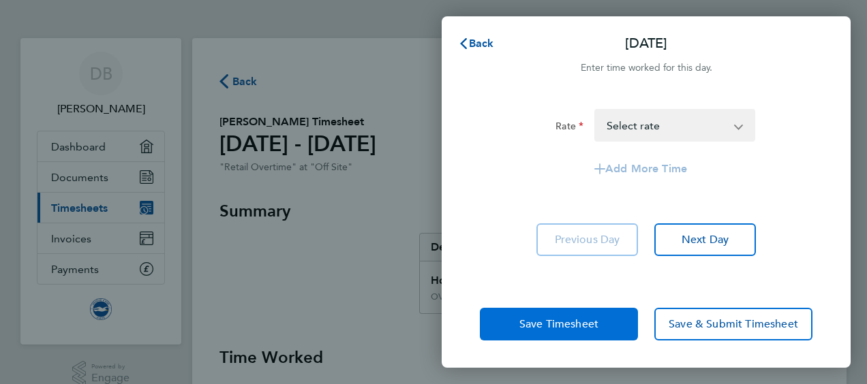
click at [562, 327] on span "Save Timesheet" at bounding box center [558, 325] width 79 height 14
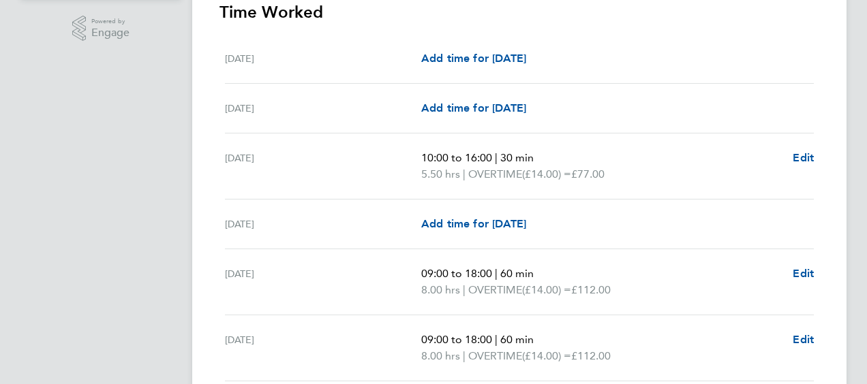
scroll to position [346, 0]
click at [810, 151] on span "Edit" at bounding box center [803, 157] width 21 height 13
select select "30"
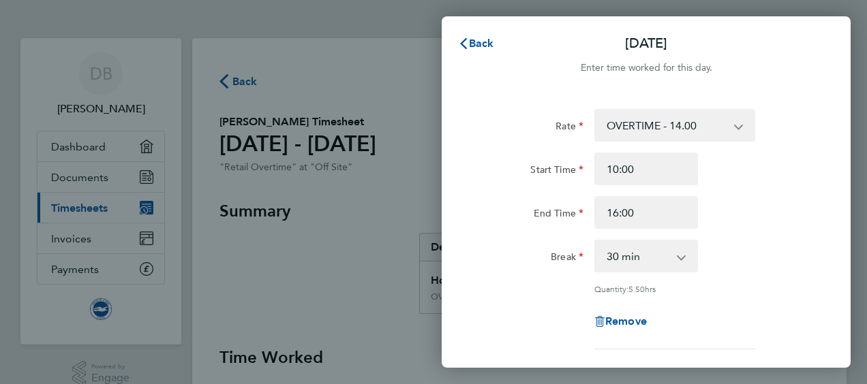
click at [628, 327] on div "Remove" at bounding box center [646, 321] width 114 height 33
click at [627, 324] on span "Remove" at bounding box center [626, 321] width 42 height 13
select select "null"
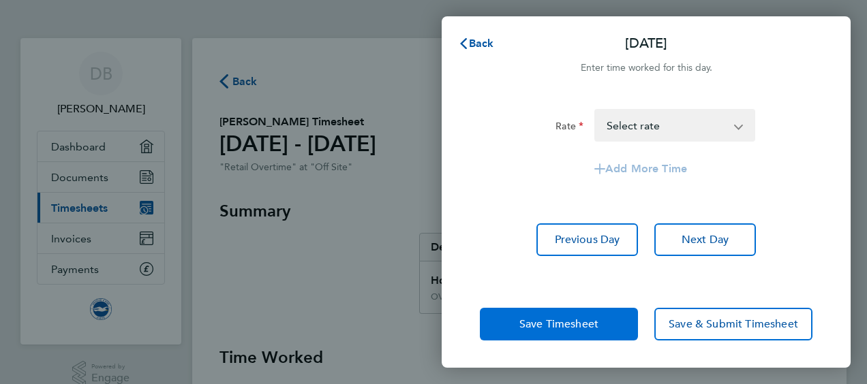
click at [575, 323] on span "Save Timesheet" at bounding box center [558, 325] width 79 height 14
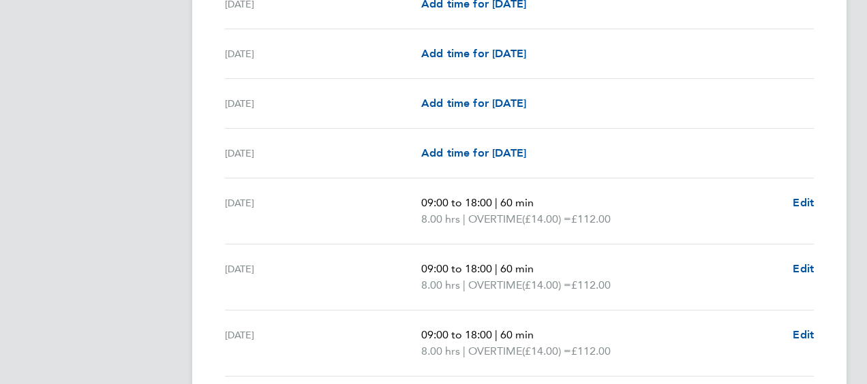
scroll to position [401, 0]
click at [804, 196] on span "Edit" at bounding box center [803, 202] width 21 height 13
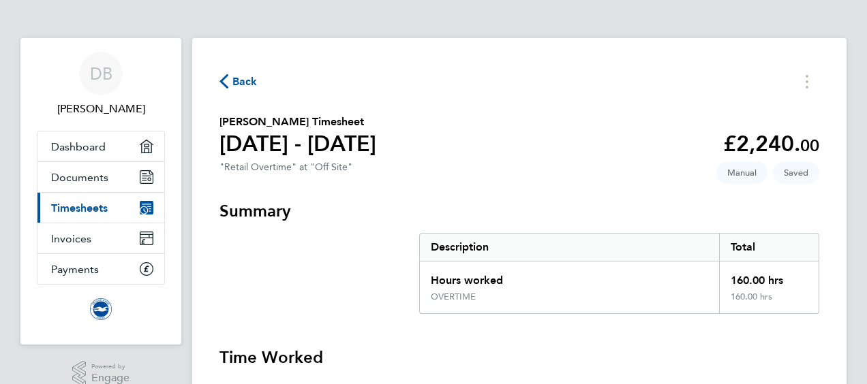
select select "60"
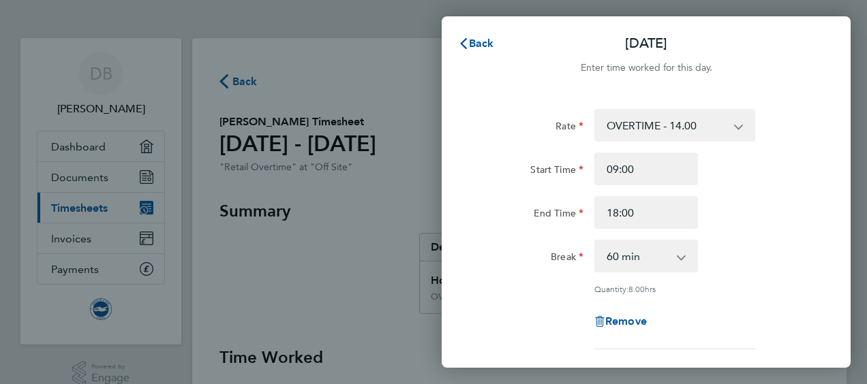
click at [602, 331] on div "Remove" at bounding box center [646, 321] width 114 height 33
click at [607, 324] on span "Remove" at bounding box center [626, 321] width 42 height 13
select select "null"
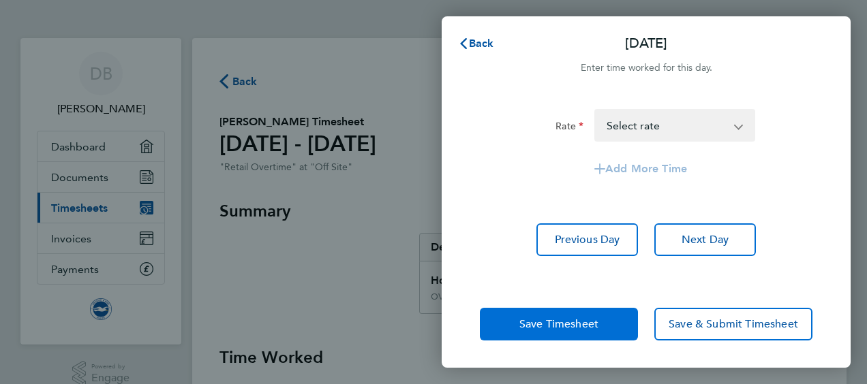
click at [607, 324] on button "Save Timesheet" at bounding box center [559, 324] width 158 height 33
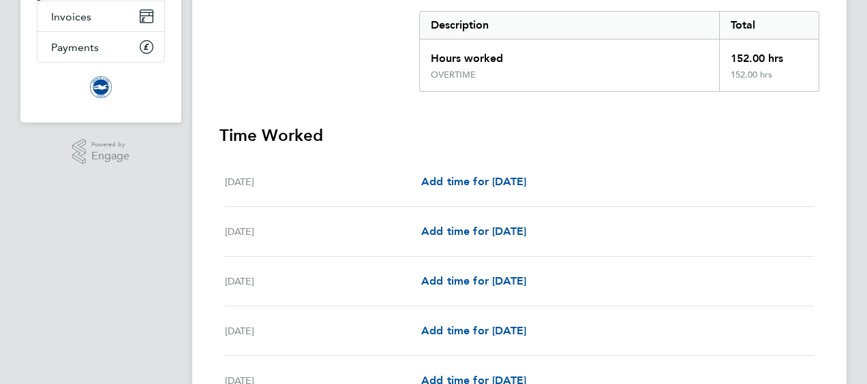
scroll to position [450, 0]
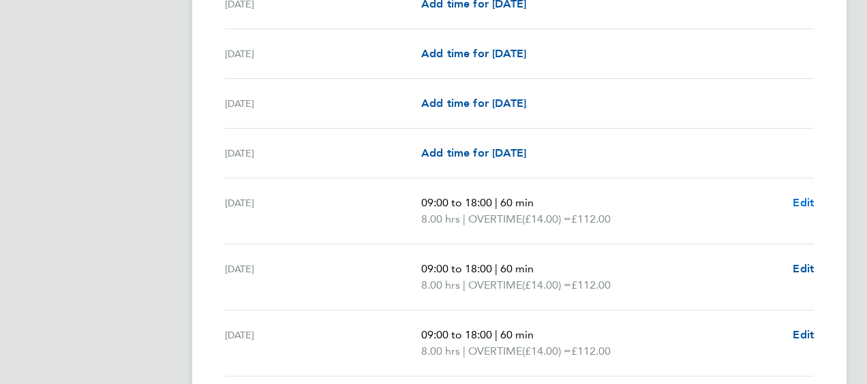
click at [793, 198] on span "Edit" at bounding box center [803, 202] width 21 height 13
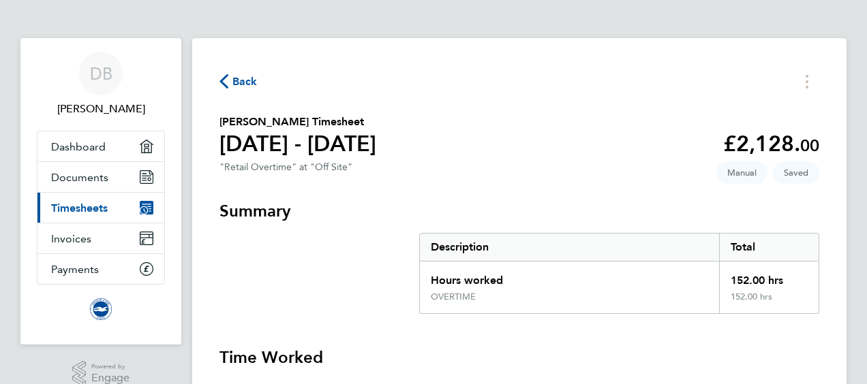
select select "60"
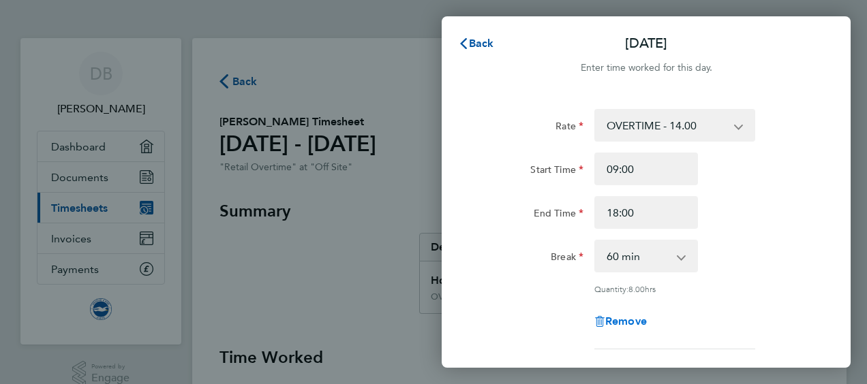
click at [632, 324] on span "Remove" at bounding box center [626, 321] width 42 height 13
select select "null"
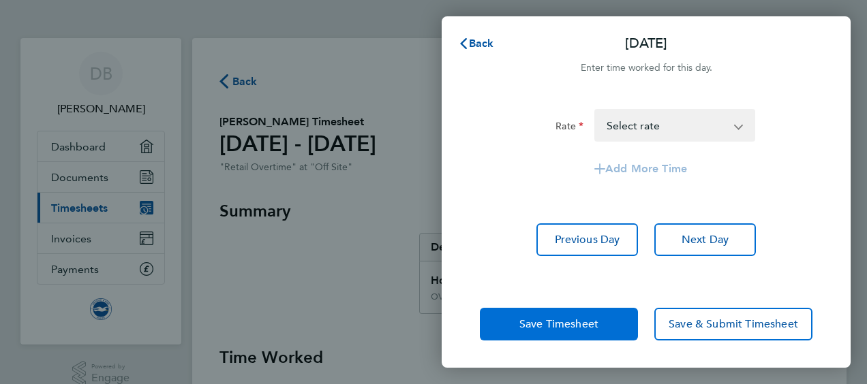
click at [592, 320] on span "Save Timesheet" at bounding box center [558, 325] width 79 height 14
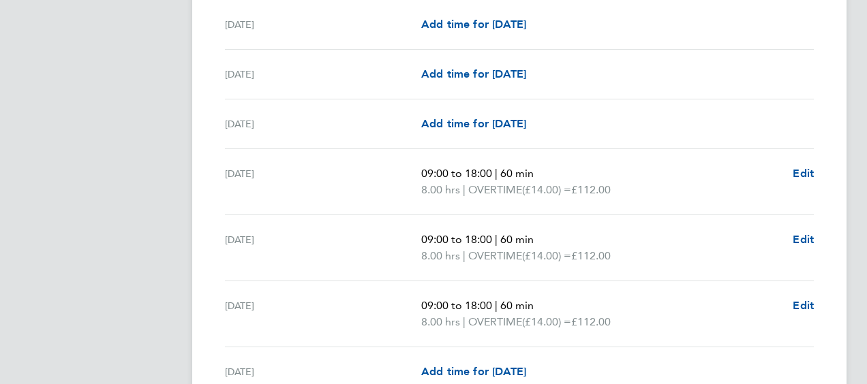
scroll to position [532, 0]
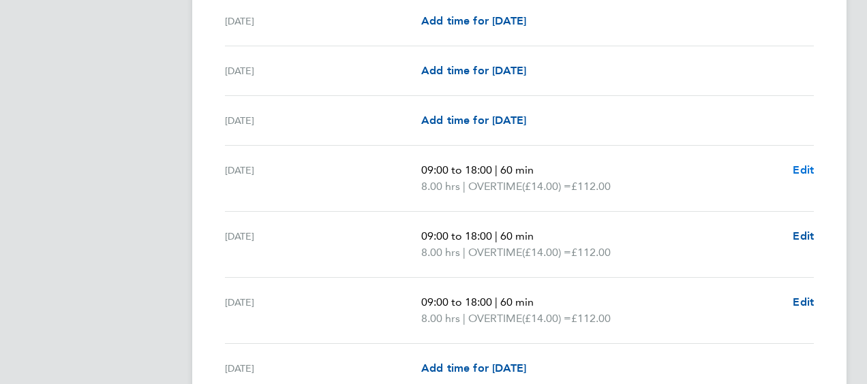
click at [804, 166] on span "Edit" at bounding box center [803, 170] width 21 height 13
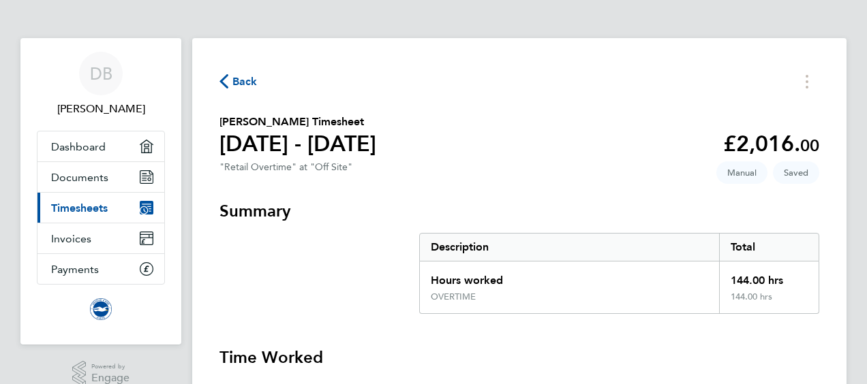
select select "60"
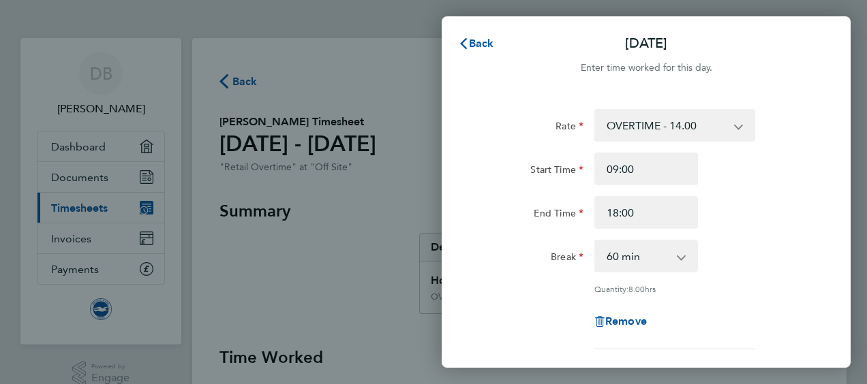
click at [630, 329] on div "Remove" at bounding box center [646, 321] width 114 height 33
click at [630, 320] on span "Remove" at bounding box center [626, 321] width 42 height 13
select select "null"
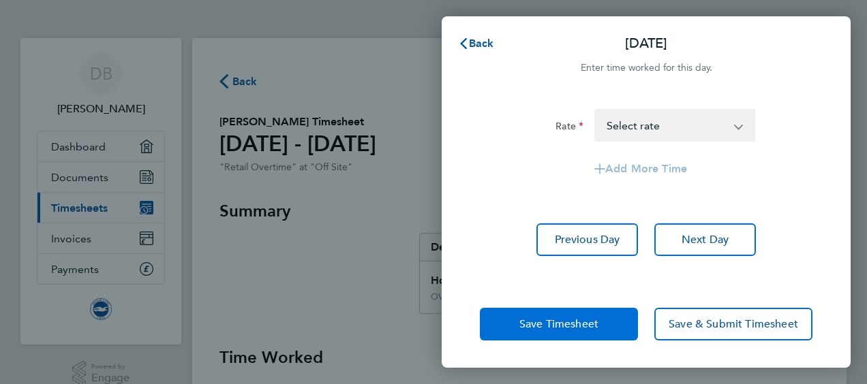
click at [600, 322] on button "Save Timesheet" at bounding box center [559, 324] width 158 height 33
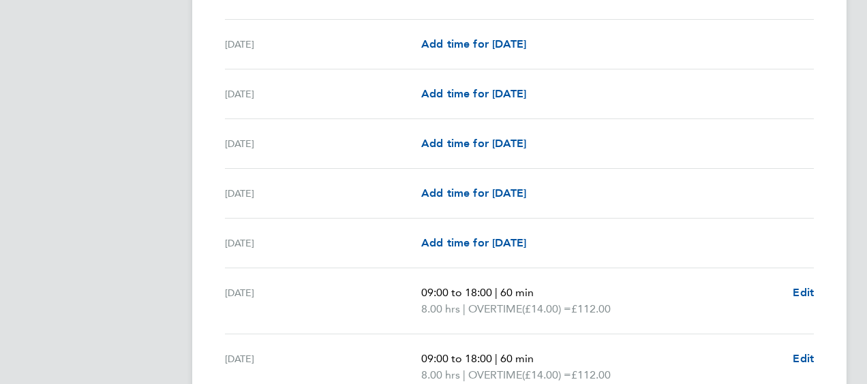
scroll to position [498, 0]
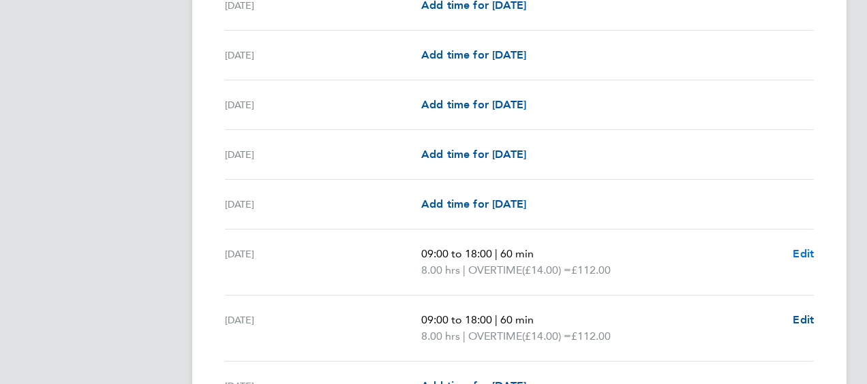
click at [806, 252] on span "Edit" at bounding box center [803, 253] width 21 height 13
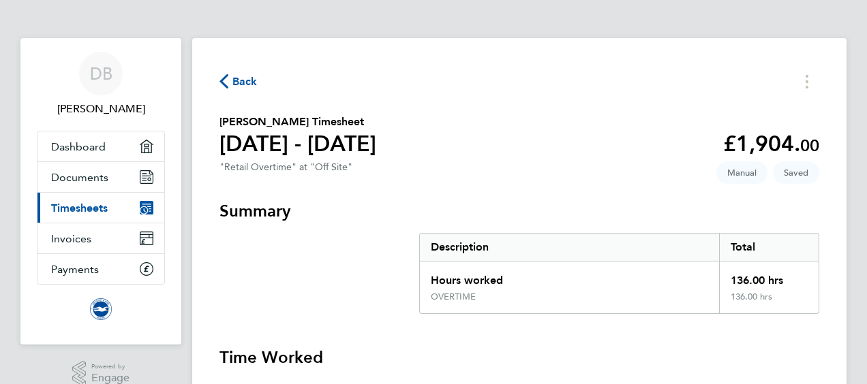
select select "60"
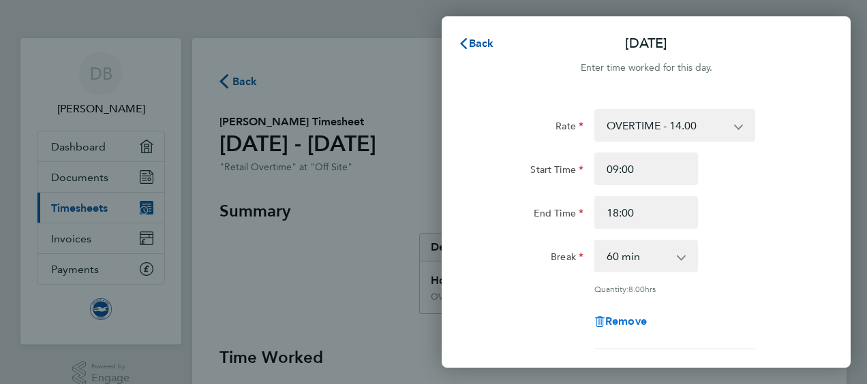
click at [632, 322] on span "Remove" at bounding box center [626, 321] width 42 height 13
select select "null"
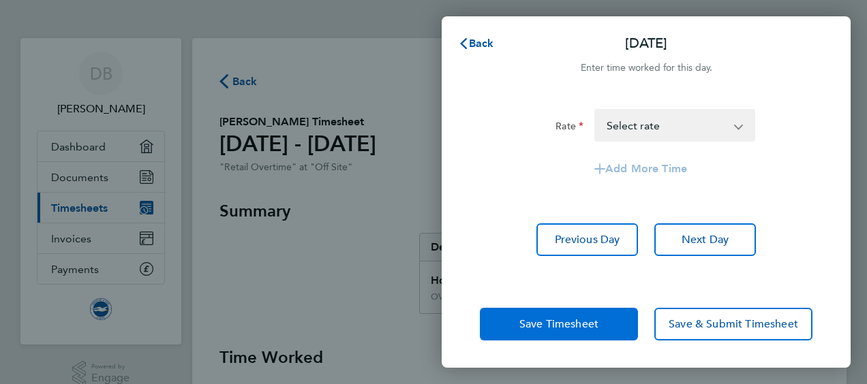
click at [582, 315] on button "Save Timesheet" at bounding box center [559, 324] width 158 height 33
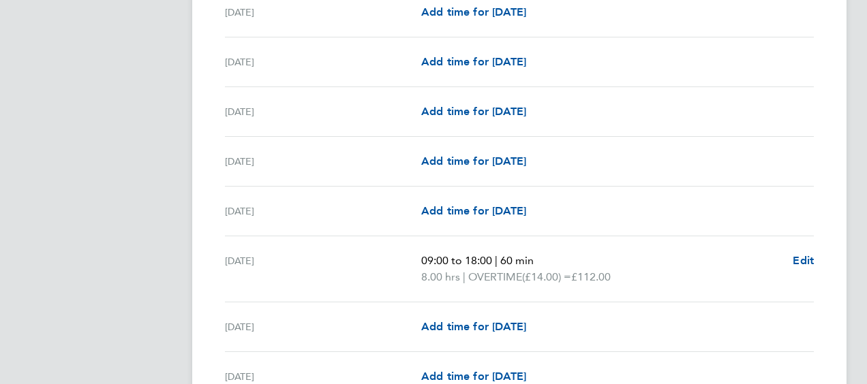
scroll to position [542, 0]
click at [806, 259] on span "Edit" at bounding box center [803, 260] width 21 height 13
select select "60"
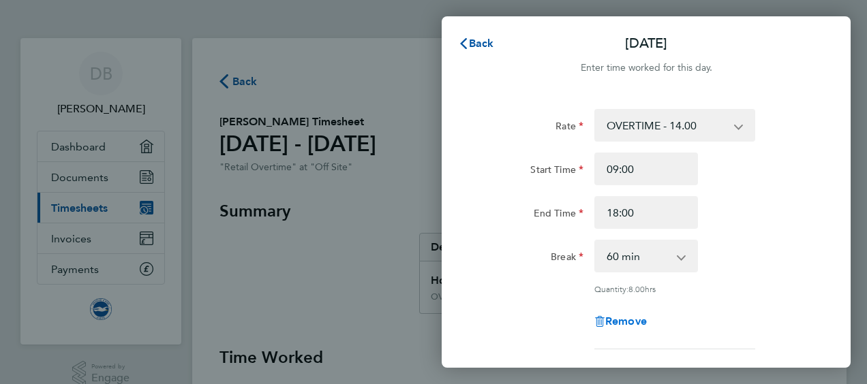
click at [644, 325] on span "Remove" at bounding box center [626, 321] width 42 height 13
select select "null"
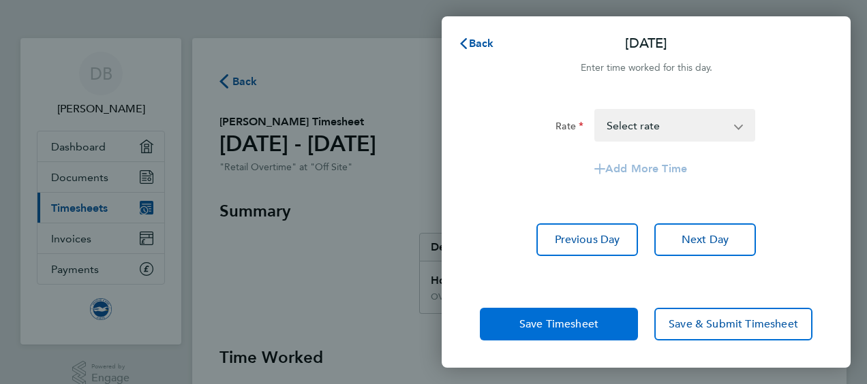
click at [589, 330] on span "Save Timesheet" at bounding box center [558, 325] width 79 height 14
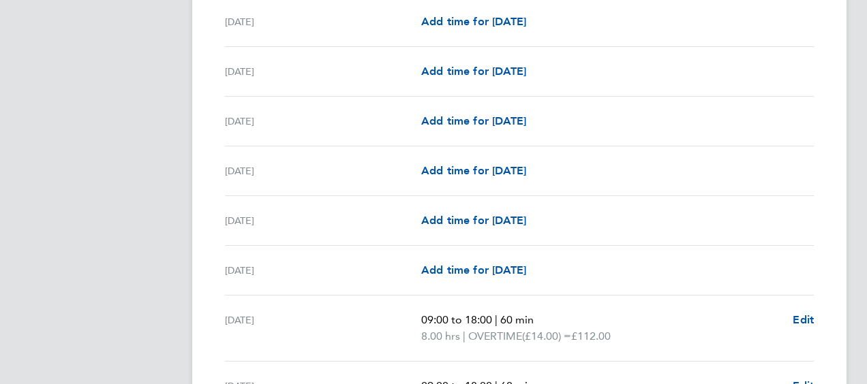
scroll to position [743, 0]
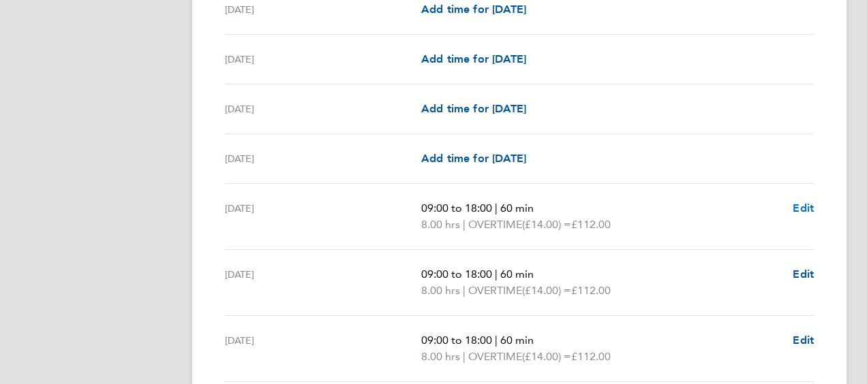
click at [807, 204] on span "Edit" at bounding box center [803, 208] width 21 height 13
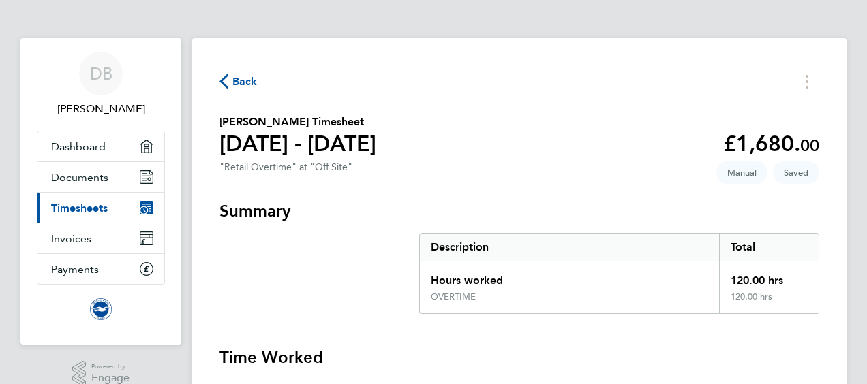
select select "60"
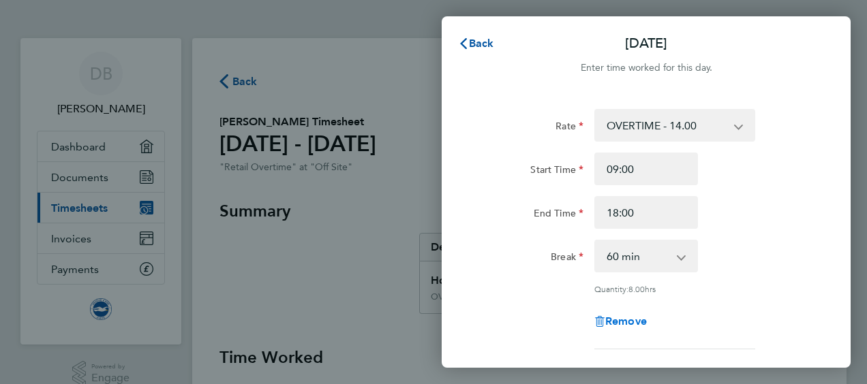
click at [632, 323] on span "Remove" at bounding box center [626, 321] width 42 height 13
select select "null"
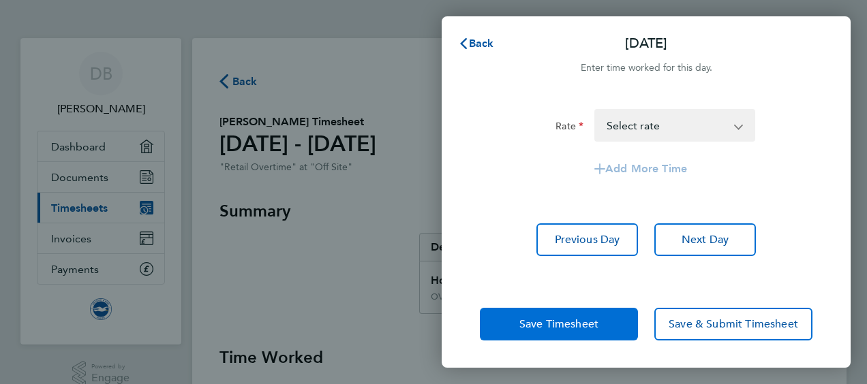
click at [589, 318] on span "Save Timesheet" at bounding box center [558, 325] width 79 height 14
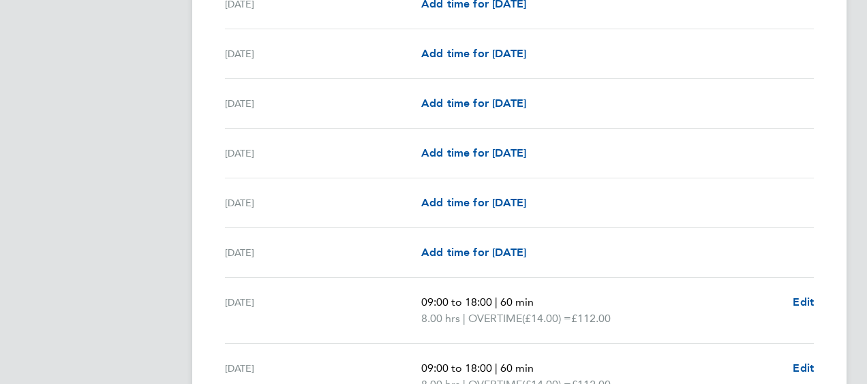
scroll to position [699, 0]
click at [804, 299] on span "Edit" at bounding box center [803, 301] width 21 height 13
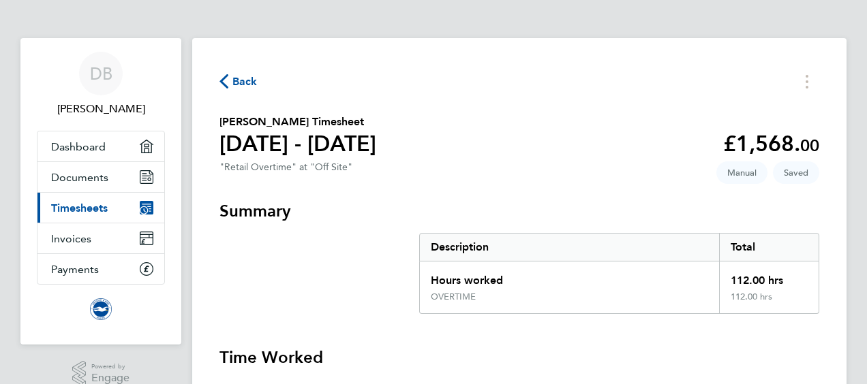
select select "60"
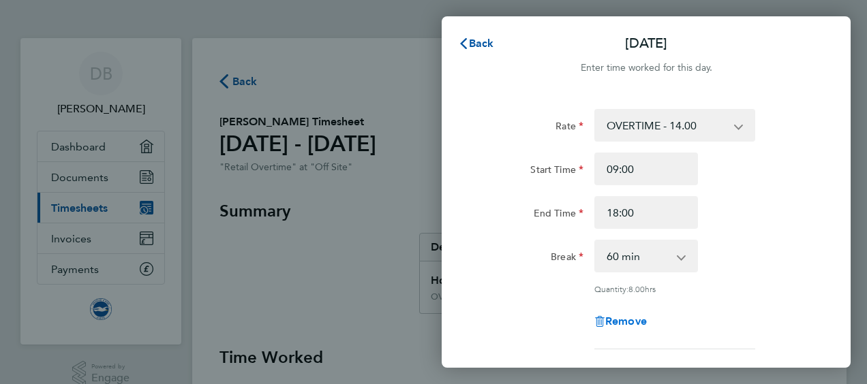
click at [621, 320] on span "Remove" at bounding box center [626, 321] width 42 height 13
select select "null"
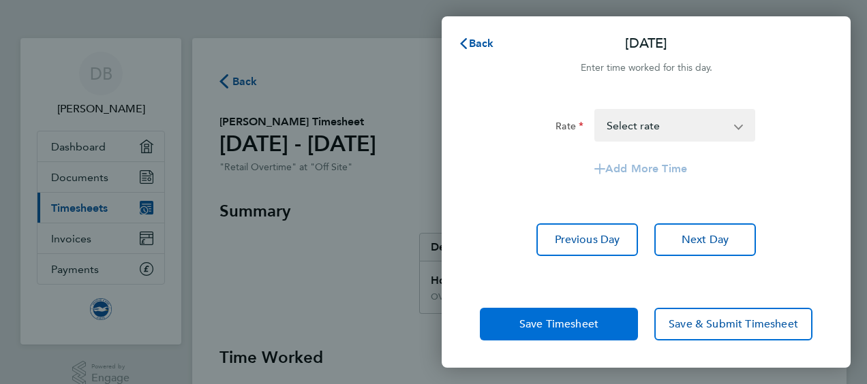
click at [594, 320] on span "Save Timesheet" at bounding box center [558, 325] width 79 height 14
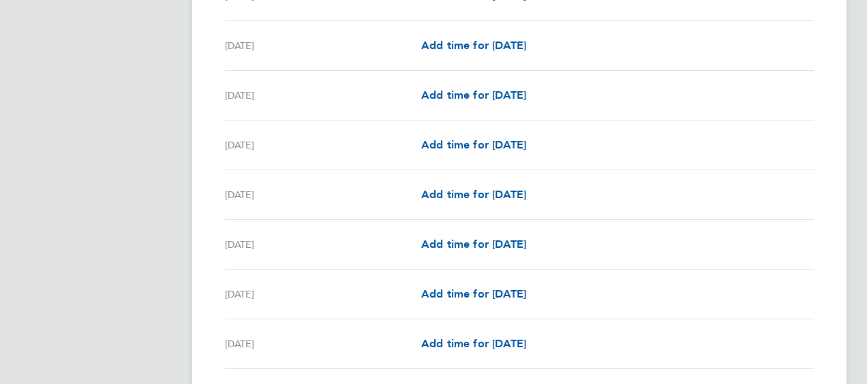
scroll to position [753, 0]
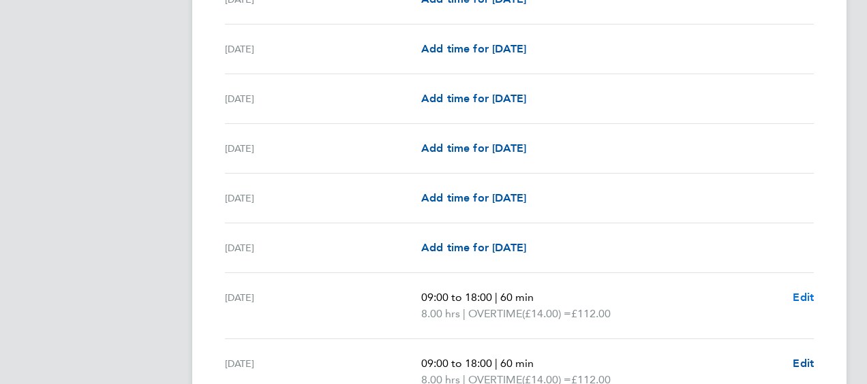
click at [803, 291] on span "Edit" at bounding box center [803, 297] width 21 height 13
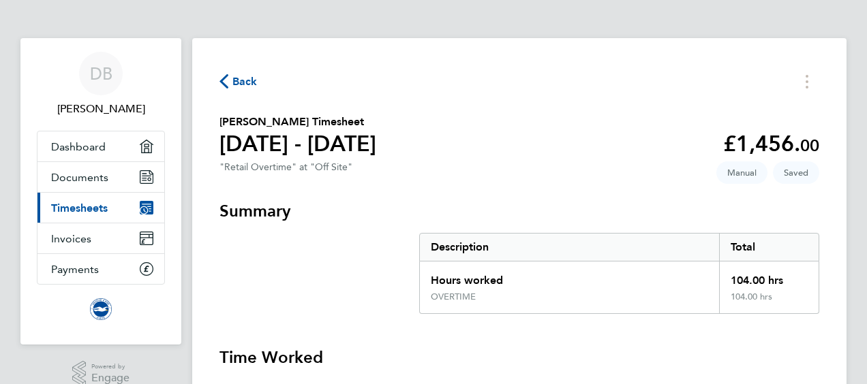
select select "60"
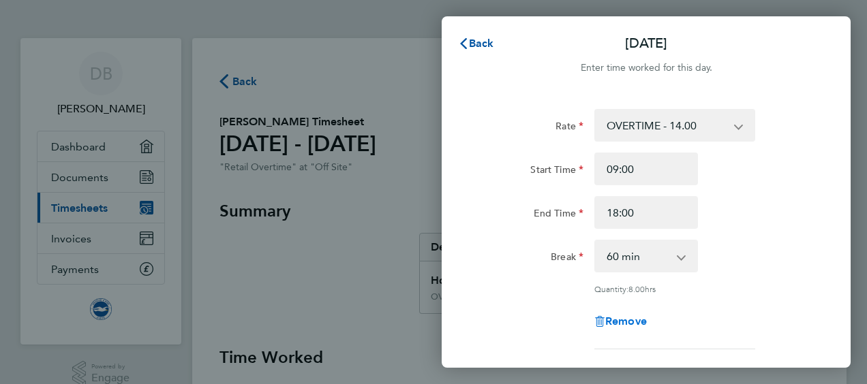
click at [626, 319] on span "Remove" at bounding box center [626, 321] width 42 height 13
select select "null"
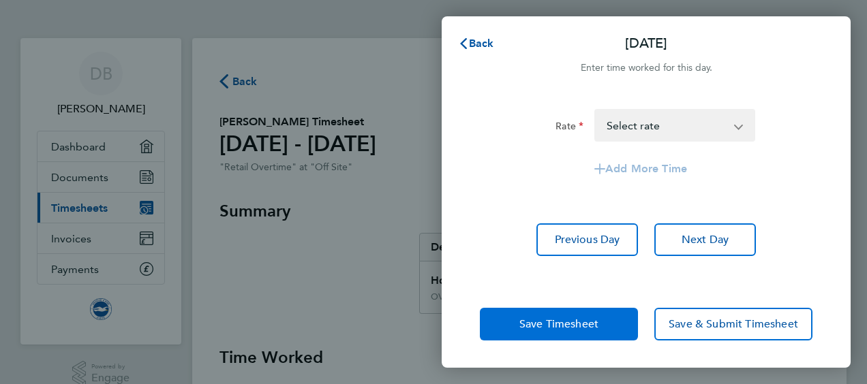
click at [590, 323] on span "Save Timesheet" at bounding box center [558, 325] width 79 height 14
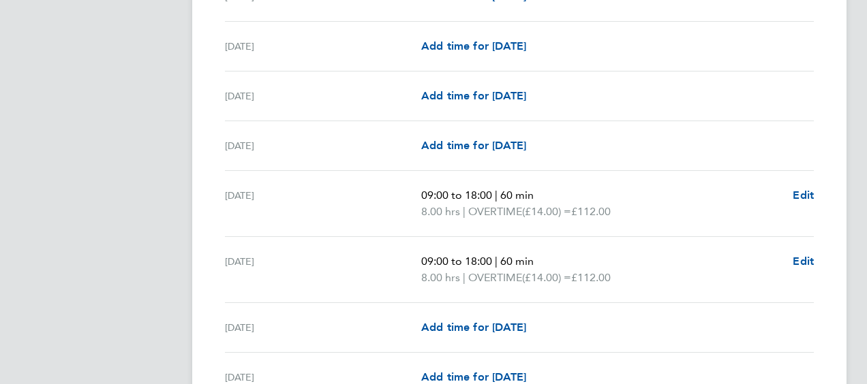
scroll to position [906, 0]
click at [801, 191] on span "Edit" at bounding box center [803, 194] width 21 height 13
select select "60"
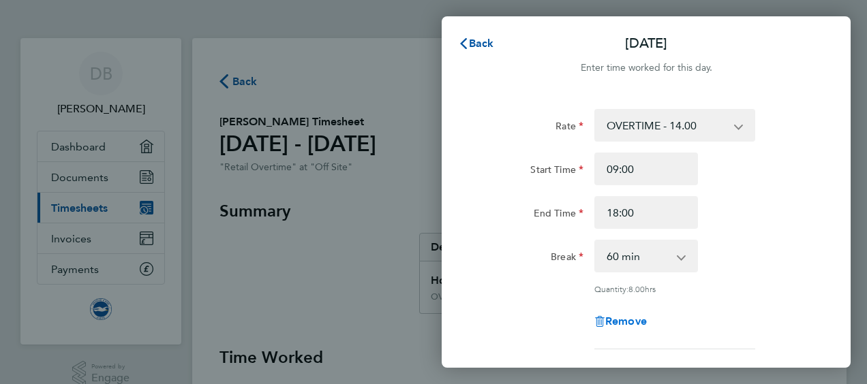
click at [637, 318] on span "Remove" at bounding box center [626, 321] width 42 height 13
select select "null"
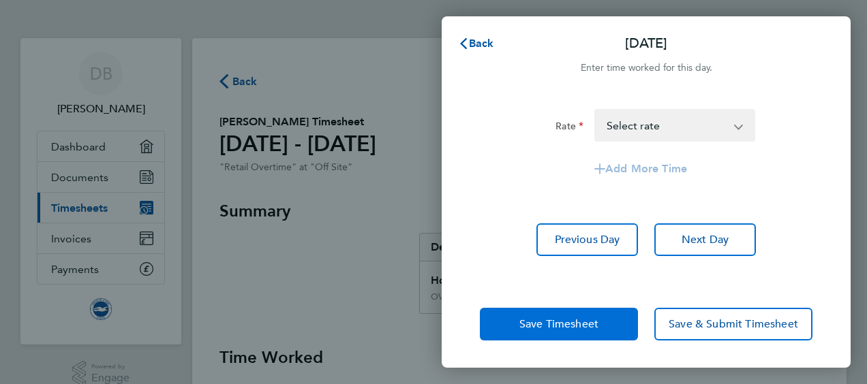
click at [589, 316] on button "Save Timesheet" at bounding box center [559, 324] width 158 height 33
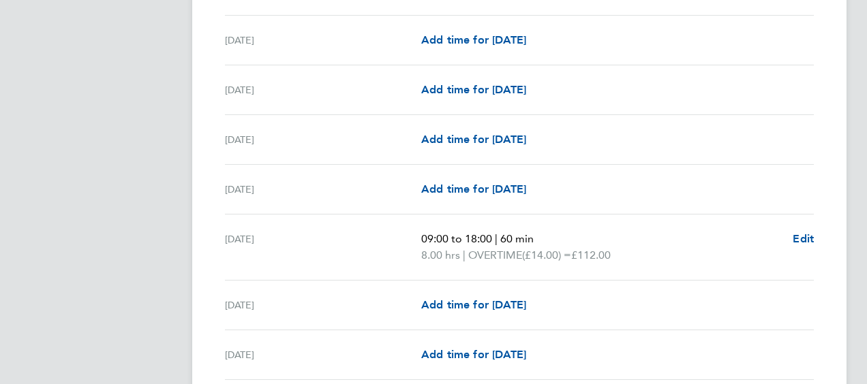
scroll to position [941, 0]
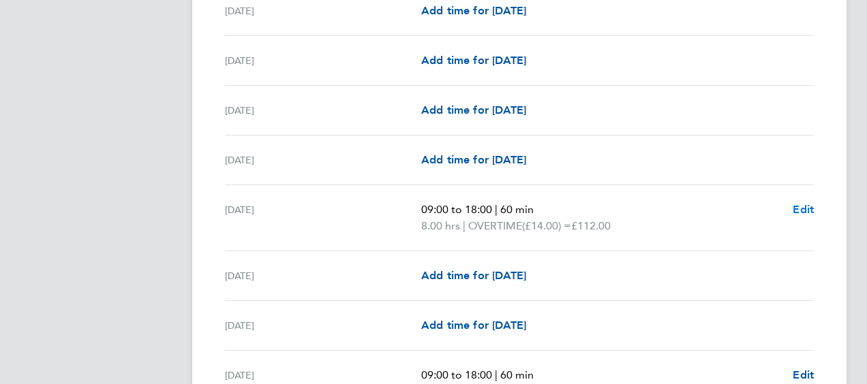
click at [806, 211] on span "Edit" at bounding box center [803, 209] width 21 height 13
select select "60"
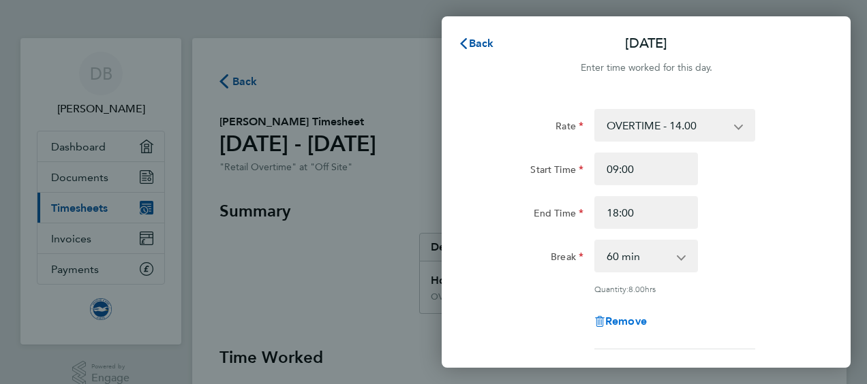
click at [632, 316] on span "Remove" at bounding box center [626, 321] width 42 height 13
select select "null"
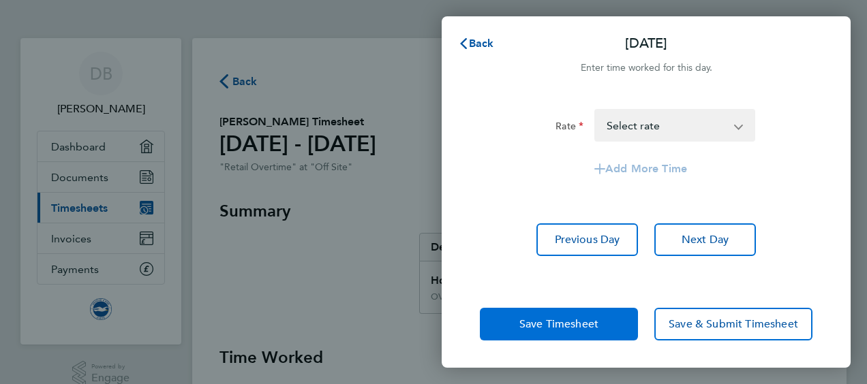
click at [587, 314] on button "Save Timesheet" at bounding box center [559, 324] width 158 height 33
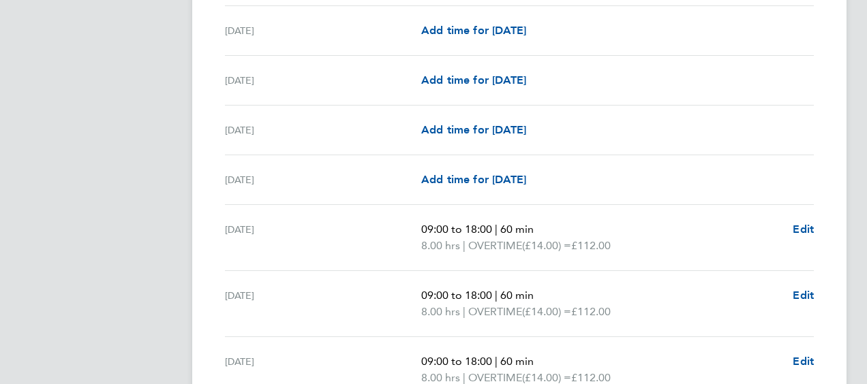
scroll to position [1071, 0]
click at [799, 221] on link "Edit" at bounding box center [803, 229] width 21 height 16
select select "60"
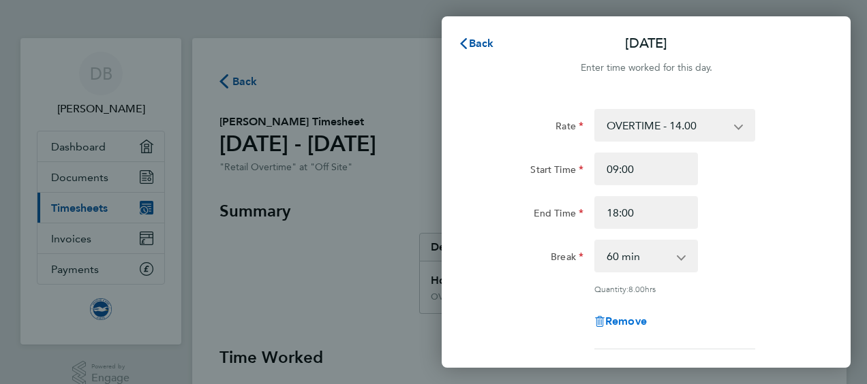
click at [628, 321] on span "Remove" at bounding box center [626, 321] width 42 height 13
select select "null"
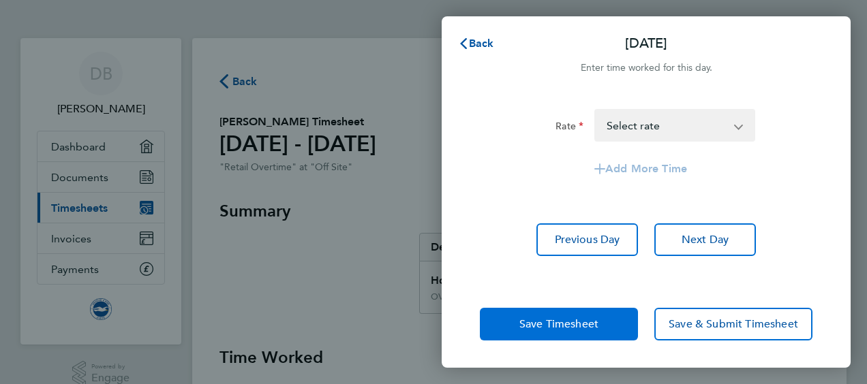
click at [607, 322] on button "Save Timesheet" at bounding box center [559, 324] width 158 height 33
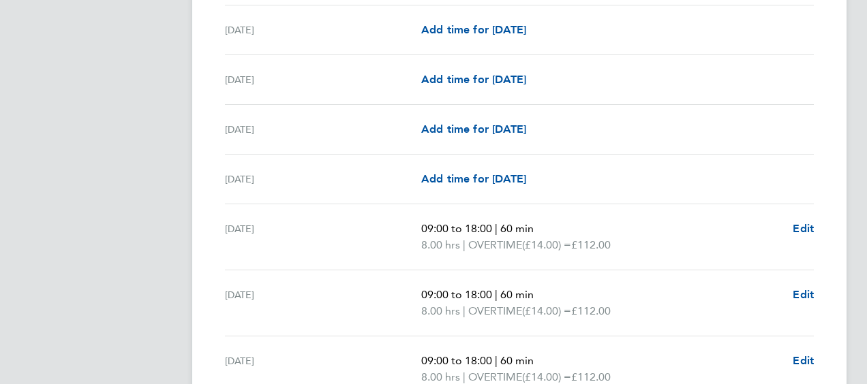
scroll to position [1159, 0]
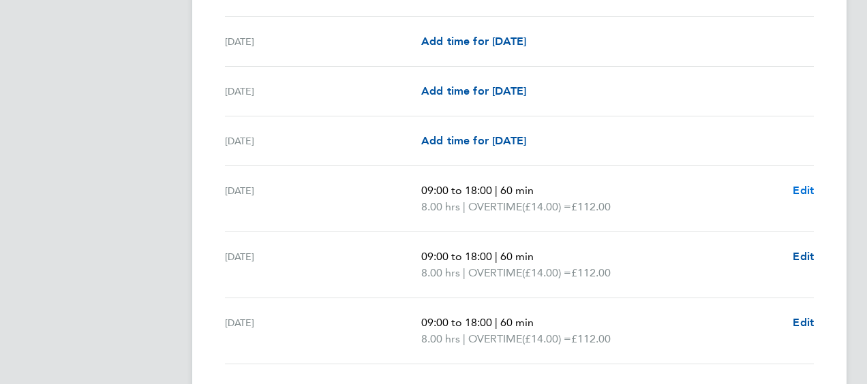
click at [808, 189] on span "Edit" at bounding box center [803, 190] width 21 height 13
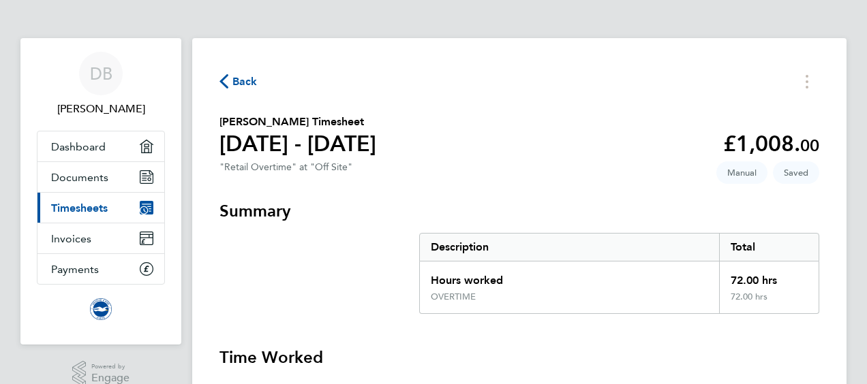
select select "60"
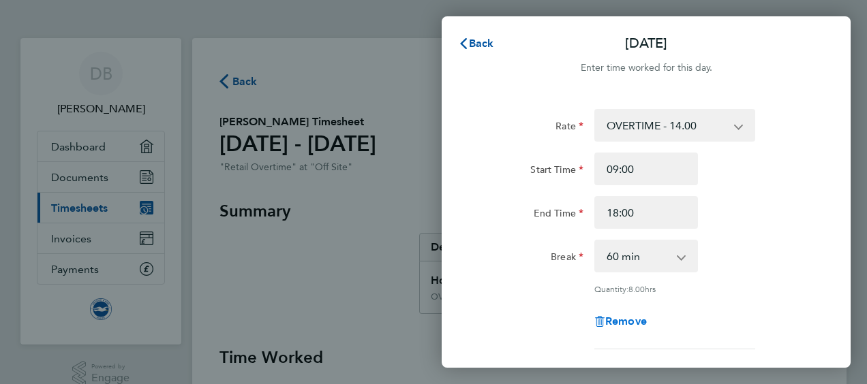
click at [634, 320] on span "Remove" at bounding box center [626, 321] width 42 height 13
select select "null"
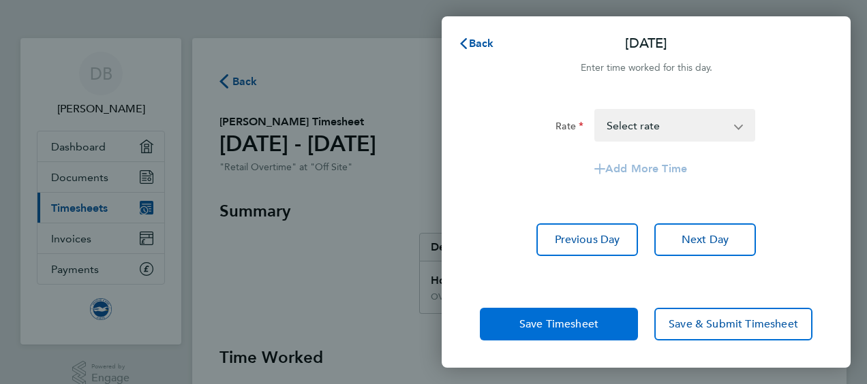
click at [589, 323] on span "Save Timesheet" at bounding box center [558, 325] width 79 height 14
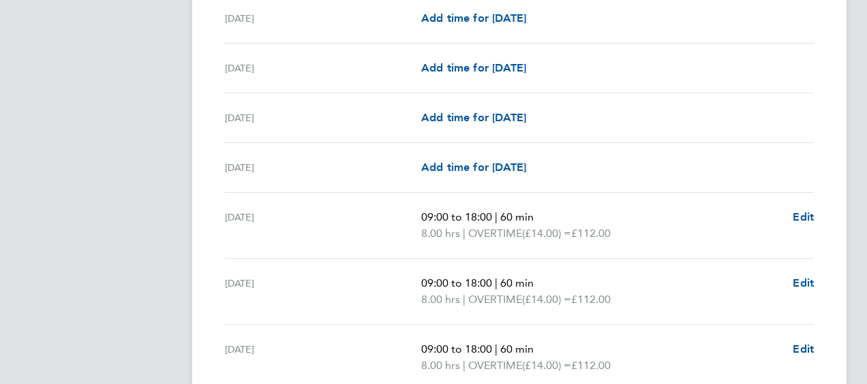
scroll to position [1349, 0]
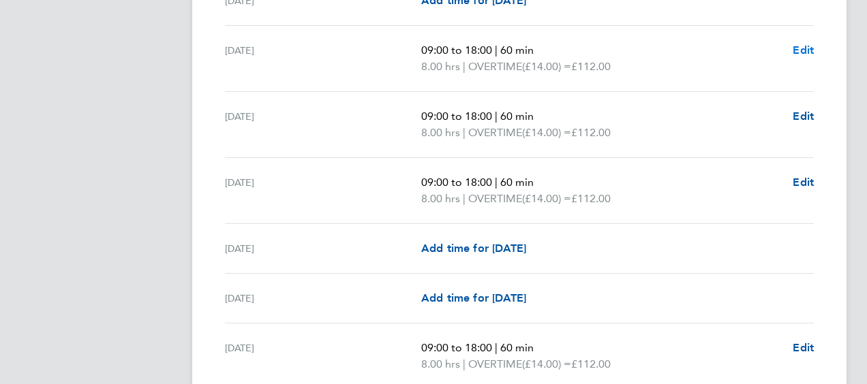
click at [801, 48] on span "Edit" at bounding box center [803, 50] width 21 height 13
select select "60"
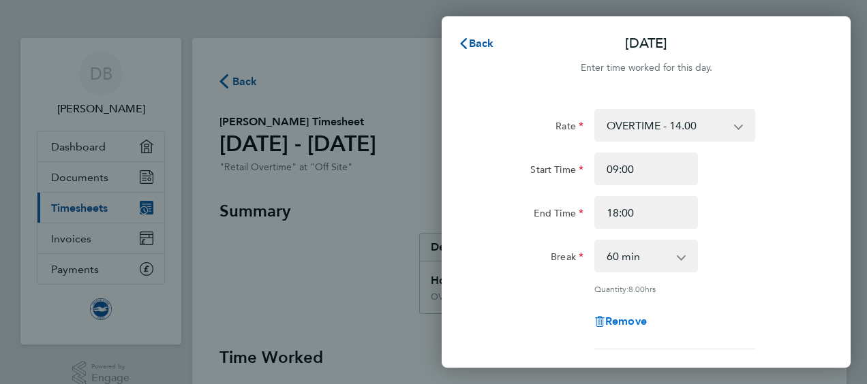
click at [631, 326] on span "Remove" at bounding box center [626, 321] width 42 height 13
select select "null"
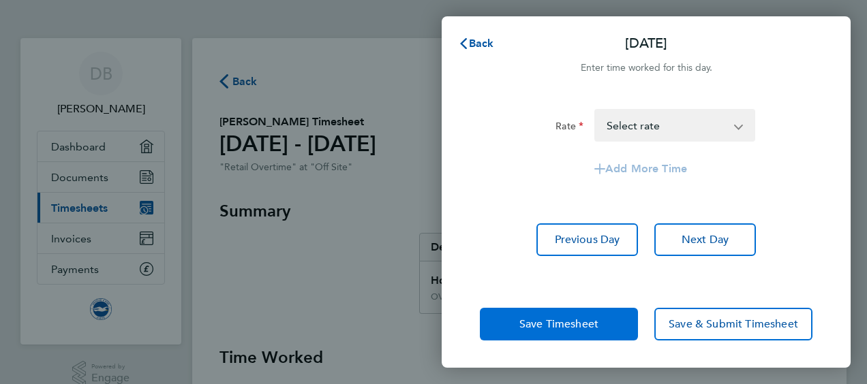
click at [579, 320] on span "Save Timesheet" at bounding box center [558, 325] width 79 height 14
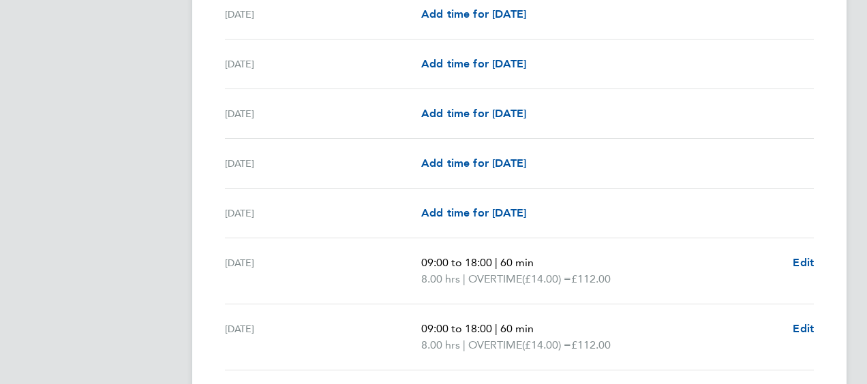
scroll to position [1189, 0]
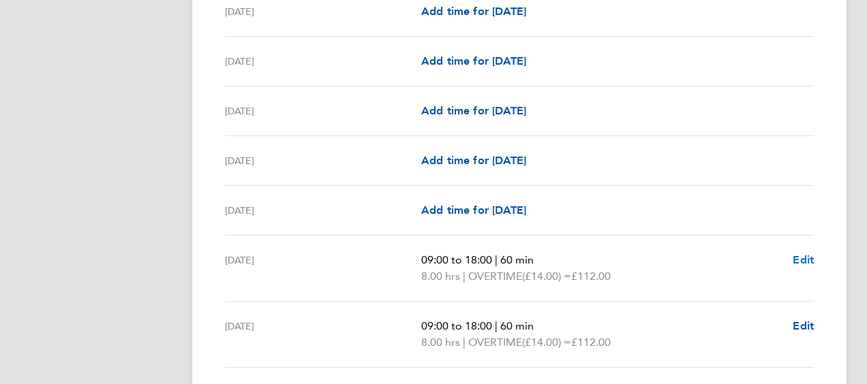
click at [798, 254] on span "Edit" at bounding box center [803, 260] width 21 height 13
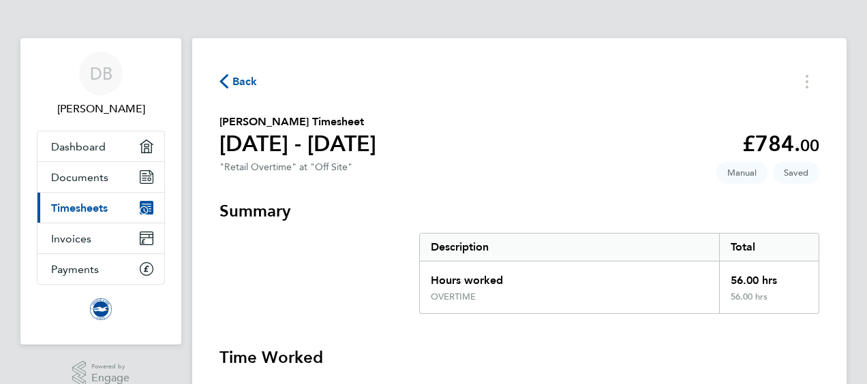
select select "60"
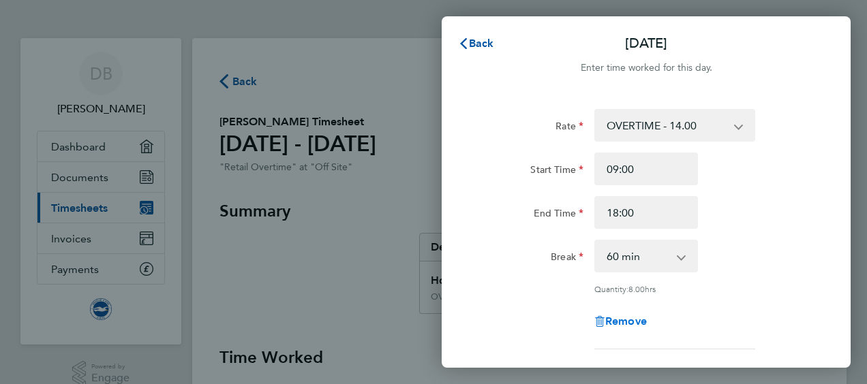
click at [639, 319] on span "Remove" at bounding box center [626, 321] width 42 height 13
select select "null"
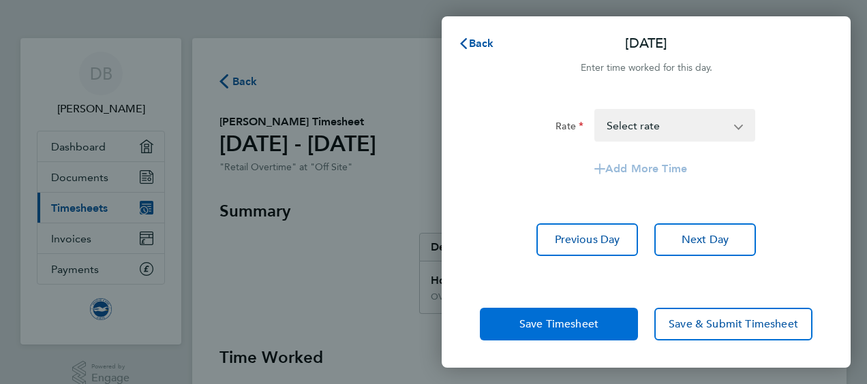
drag, startPoint x: 590, startPoint y: 319, endPoint x: 548, endPoint y: 315, distance: 42.5
click at [548, 315] on button "Save Timesheet" at bounding box center [559, 324] width 158 height 33
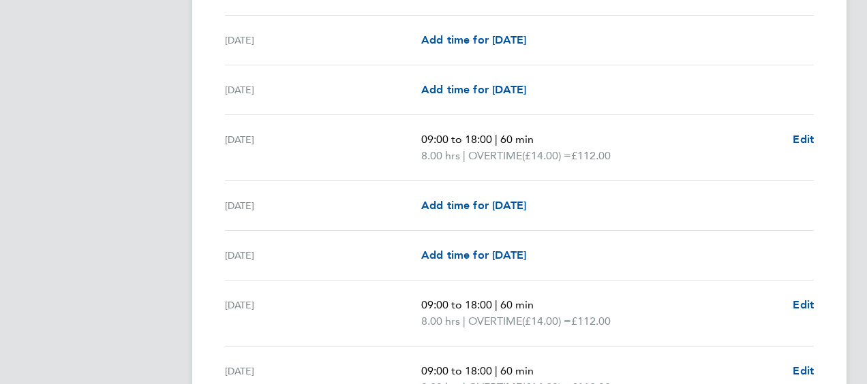
scroll to position [1371, 0]
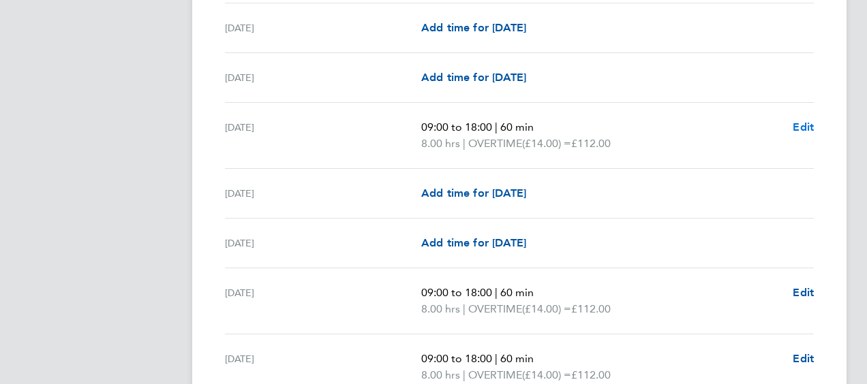
click at [802, 121] on span "Edit" at bounding box center [803, 127] width 21 height 13
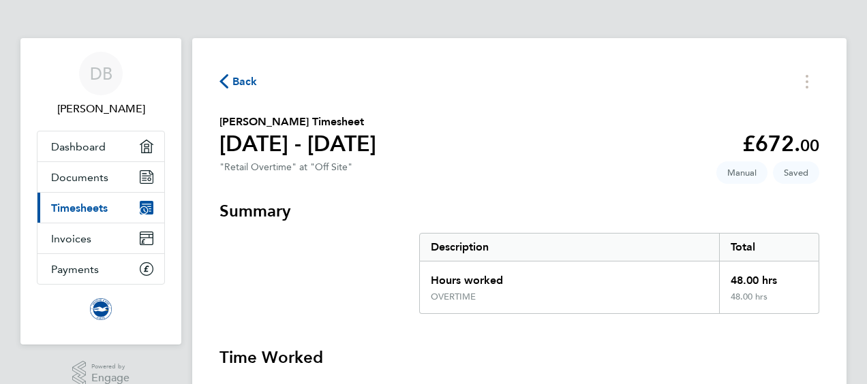
select select "60"
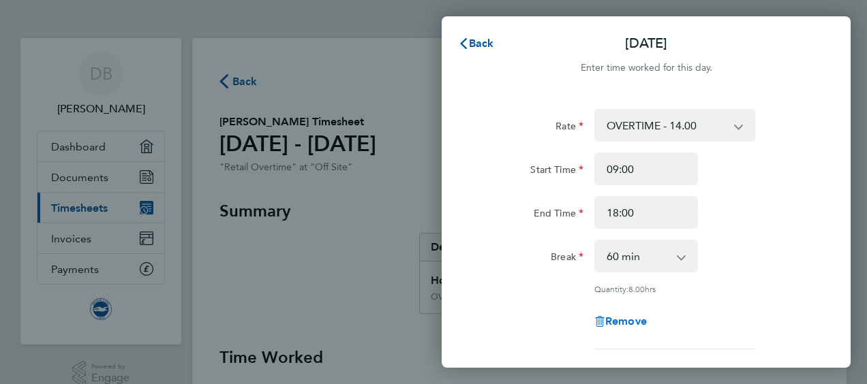
click at [626, 324] on span "Remove" at bounding box center [626, 321] width 42 height 13
select select "null"
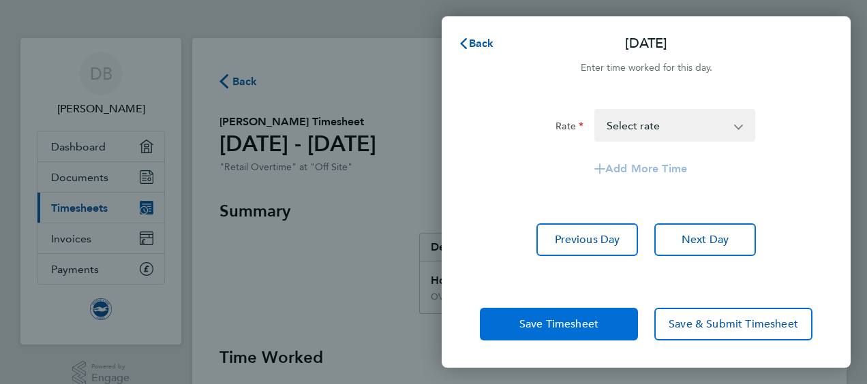
click at [563, 318] on span "Save Timesheet" at bounding box center [558, 325] width 79 height 14
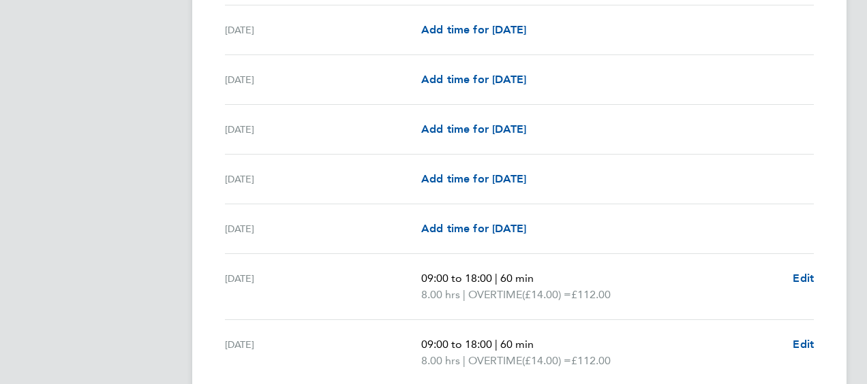
scroll to position [1445, 0]
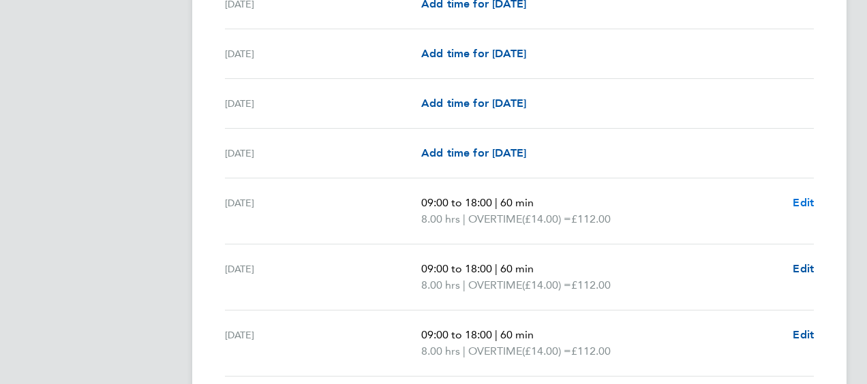
click at [798, 196] on span "Edit" at bounding box center [803, 202] width 21 height 13
select select "60"
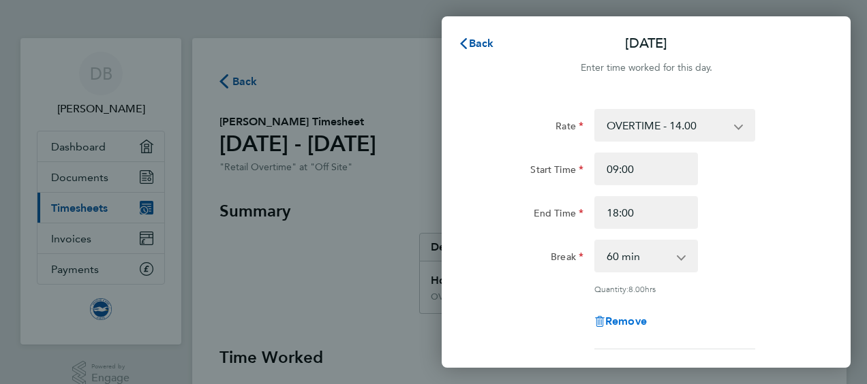
click at [624, 319] on span "Remove" at bounding box center [626, 321] width 42 height 13
select select "null"
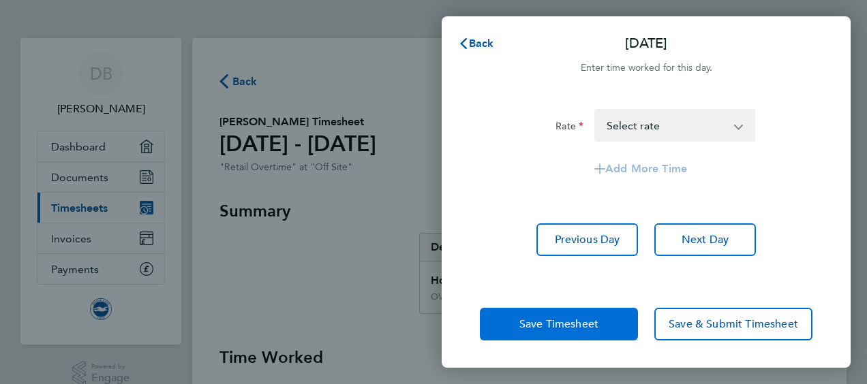
click at [578, 316] on button "Save Timesheet" at bounding box center [559, 324] width 158 height 33
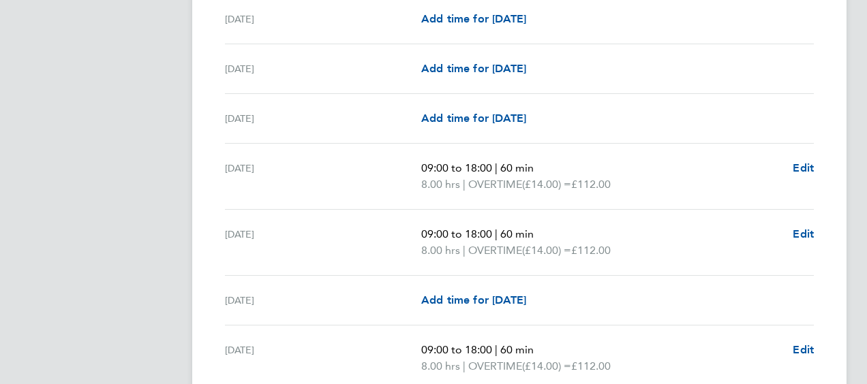
scroll to position [1531, 0]
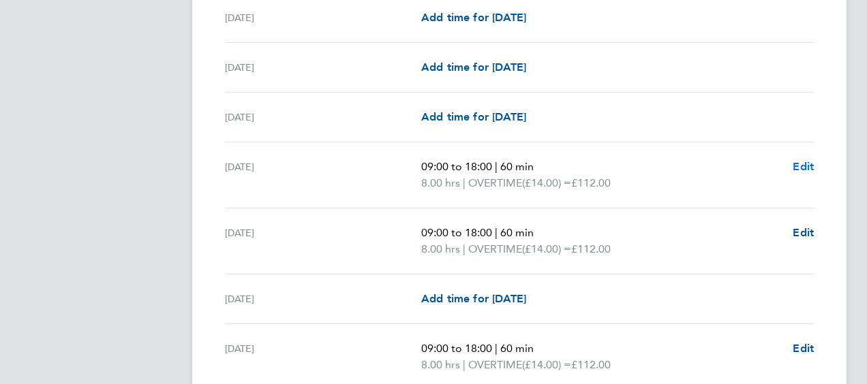
click at [800, 160] on span "Edit" at bounding box center [803, 166] width 21 height 13
select select "60"
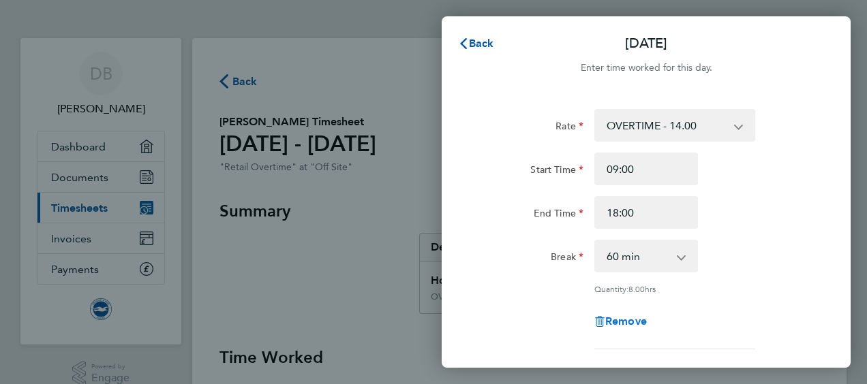
click at [620, 320] on span "Remove" at bounding box center [626, 321] width 42 height 13
select select "null"
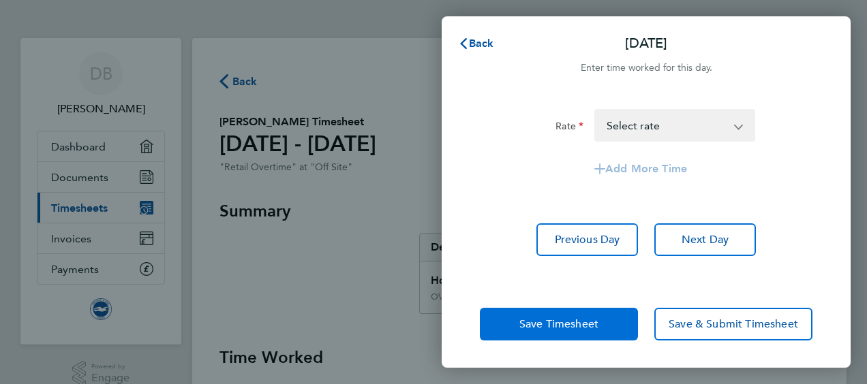
click at [577, 318] on span "Save Timesheet" at bounding box center [558, 325] width 79 height 14
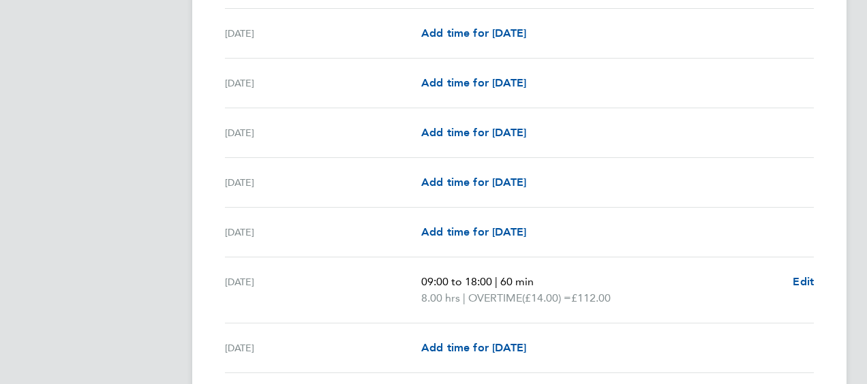
scroll to position [1473, 0]
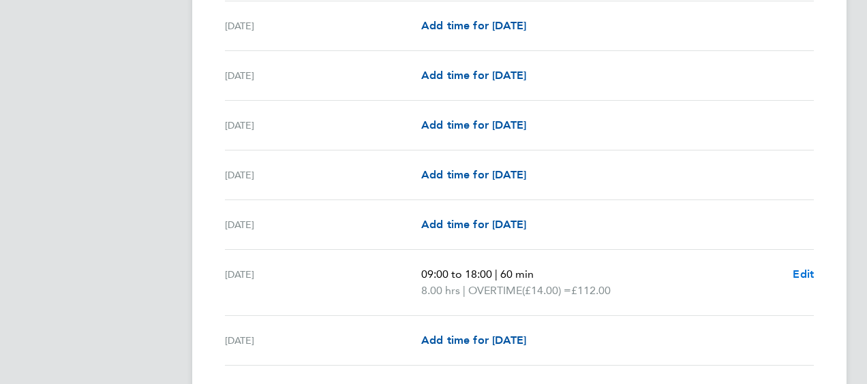
click at [807, 268] on span "Edit" at bounding box center [803, 274] width 21 height 13
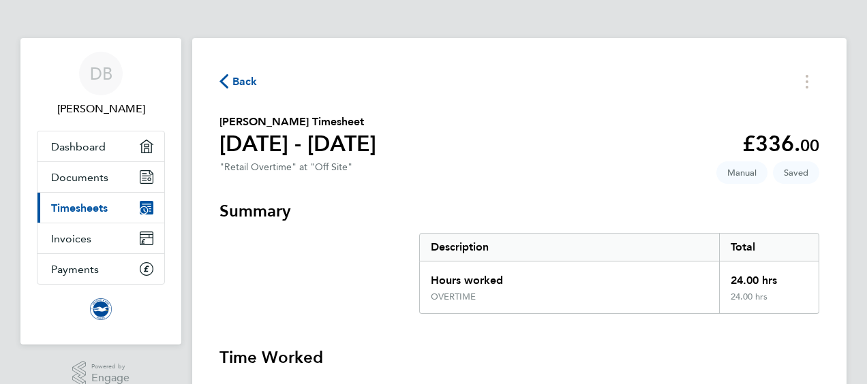
select select "60"
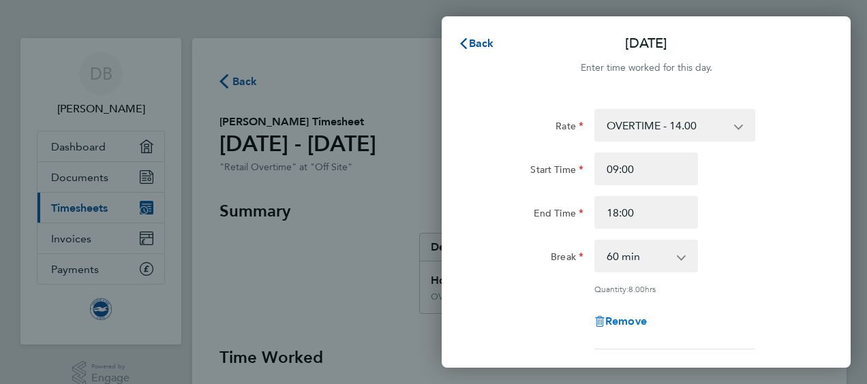
click at [621, 324] on span "Remove" at bounding box center [626, 321] width 42 height 13
select select "null"
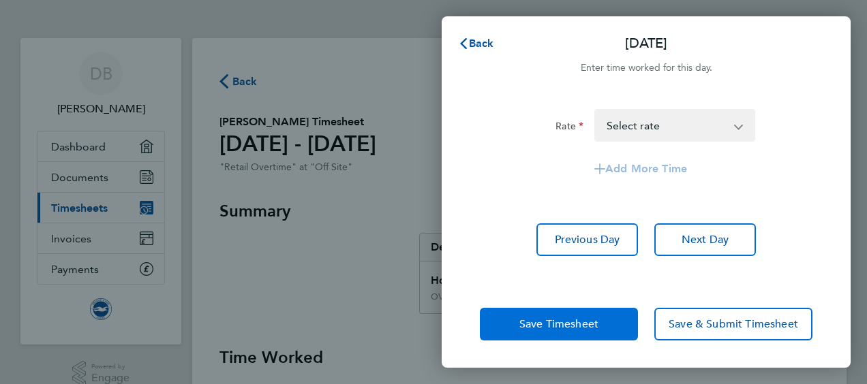
click at [594, 326] on span "Save Timesheet" at bounding box center [558, 325] width 79 height 14
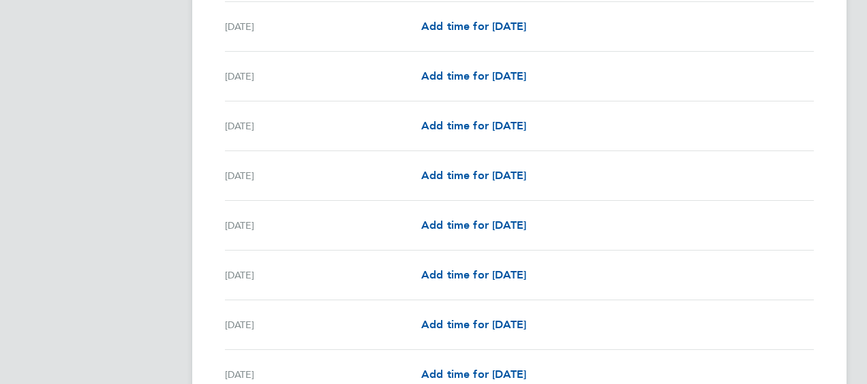
scroll to position [1636, 0]
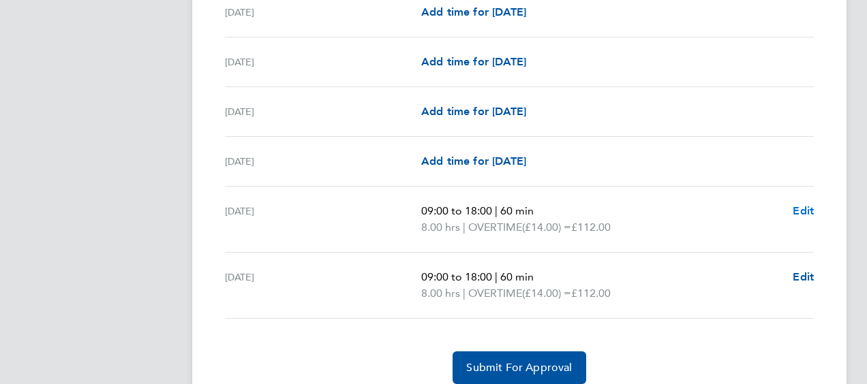
click at [801, 207] on span "Edit" at bounding box center [803, 210] width 21 height 13
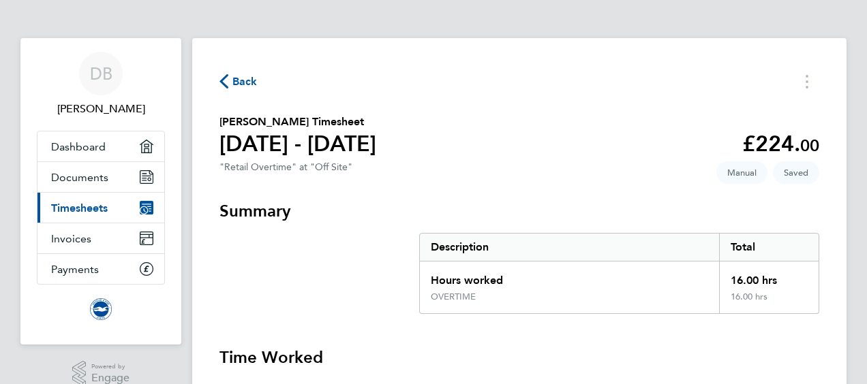
select select "60"
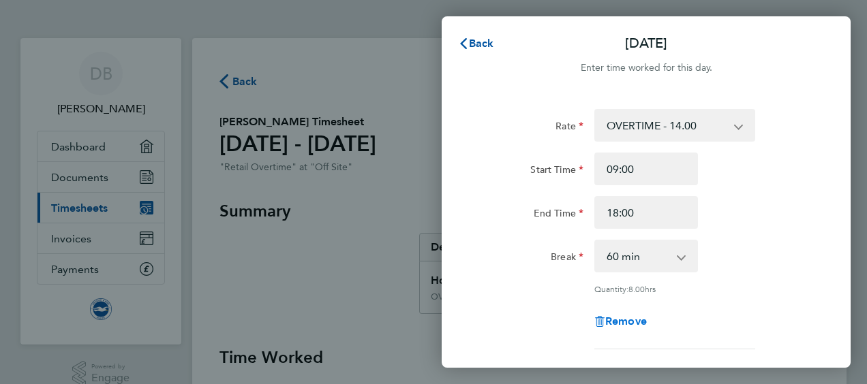
click at [639, 319] on span "Remove" at bounding box center [626, 321] width 42 height 13
select select "null"
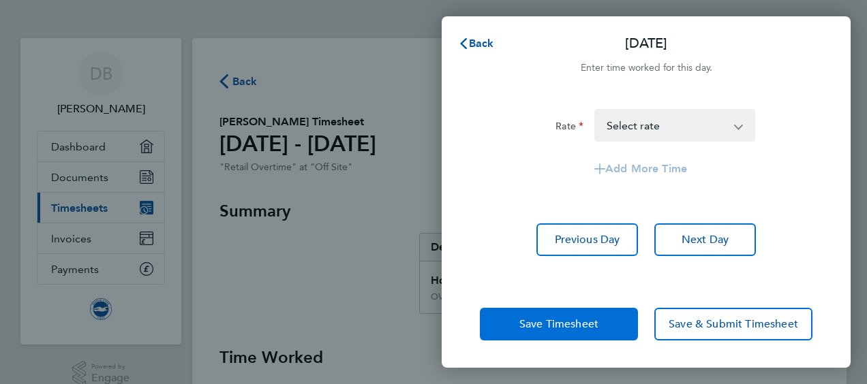
click at [579, 311] on button "Save Timesheet" at bounding box center [559, 324] width 158 height 33
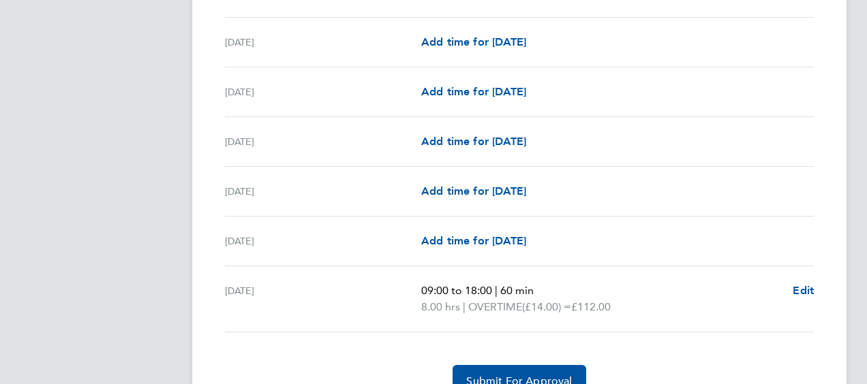
scroll to position [1666, 0]
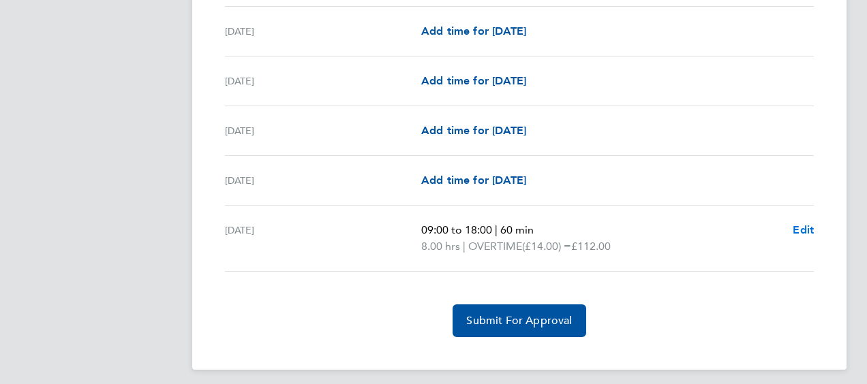
click at [808, 224] on span "Edit" at bounding box center [803, 230] width 21 height 13
select select "60"
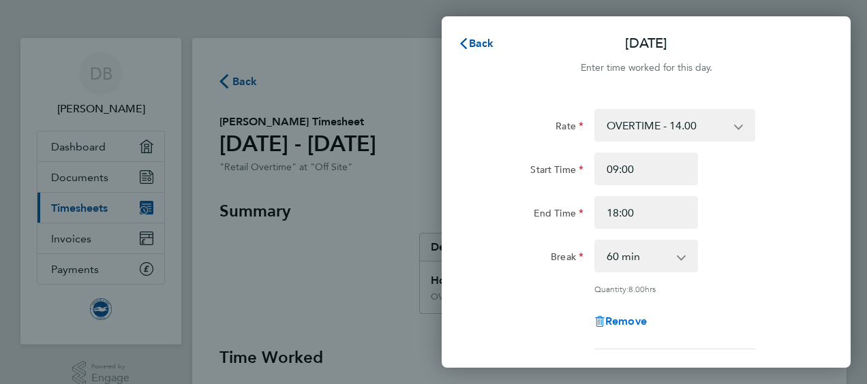
click at [627, 322] on span "Remove" at bounding box center [626, 321] width 42 height 13
select select "null"
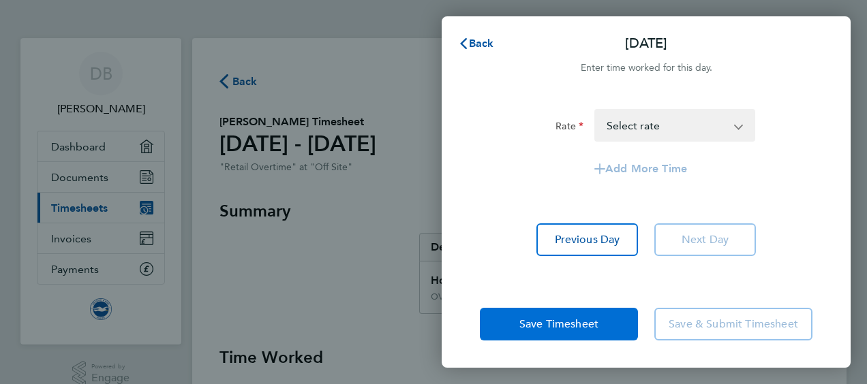
click at [593, 311] on button "Save Timesheet" at bounding box center [559, 324] width 158 height 33
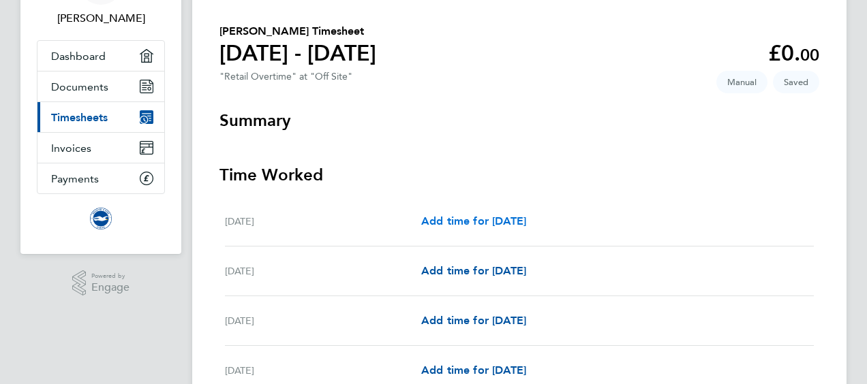
scroll to position [91, 0]
click at [105, 145] on link "Invoices" at bounding box center [100, 147] width 127 height 30
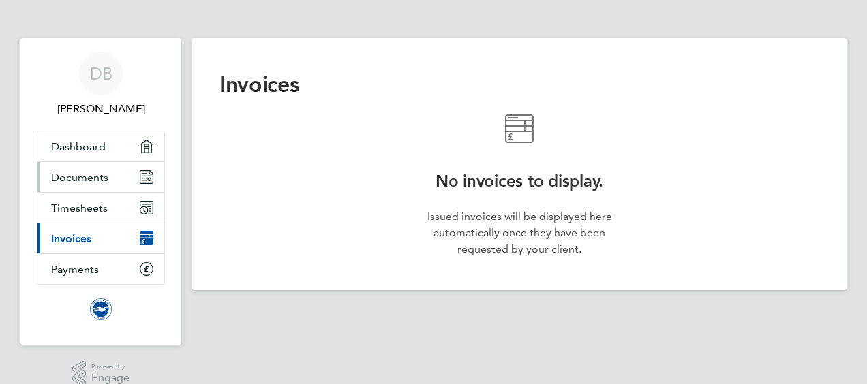
click at [80, 171] on span "Documents" at bounding box center [79, 177] width 57 height 13
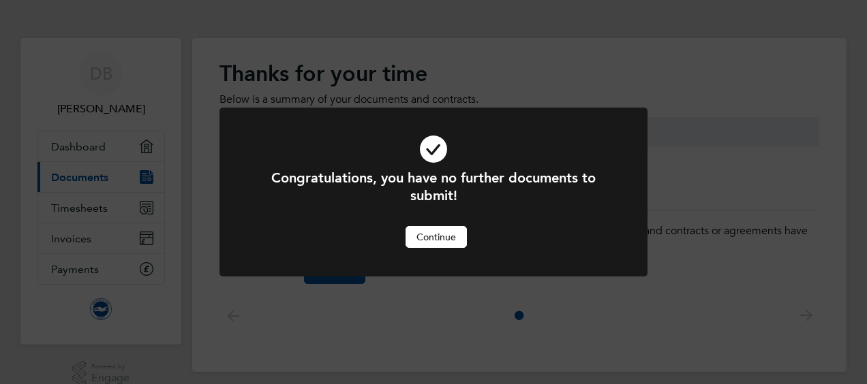
click at [443, 240] on button "Continue" at bounding box center [436, 237] width 61 height 22
